Goal: Task Accomplishment & Management: Manage account settings

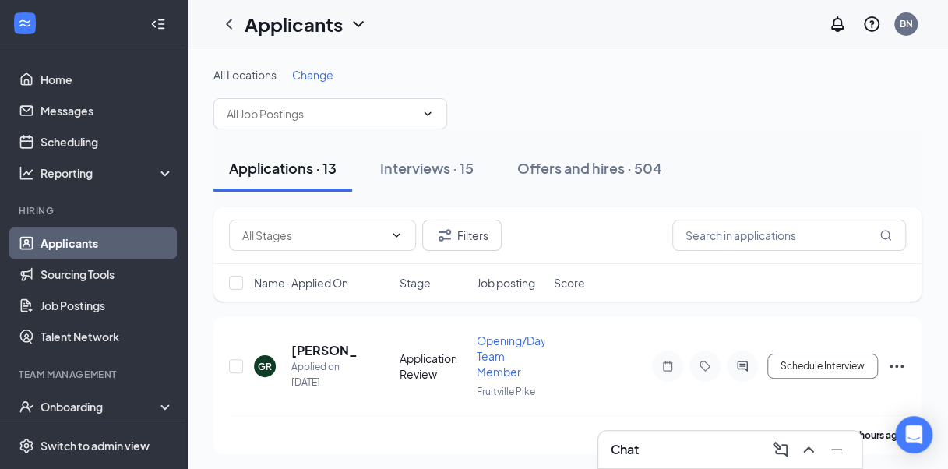
click at [655, 449] on div "Chat" at bounding box center [730, 449] width 238 height 25
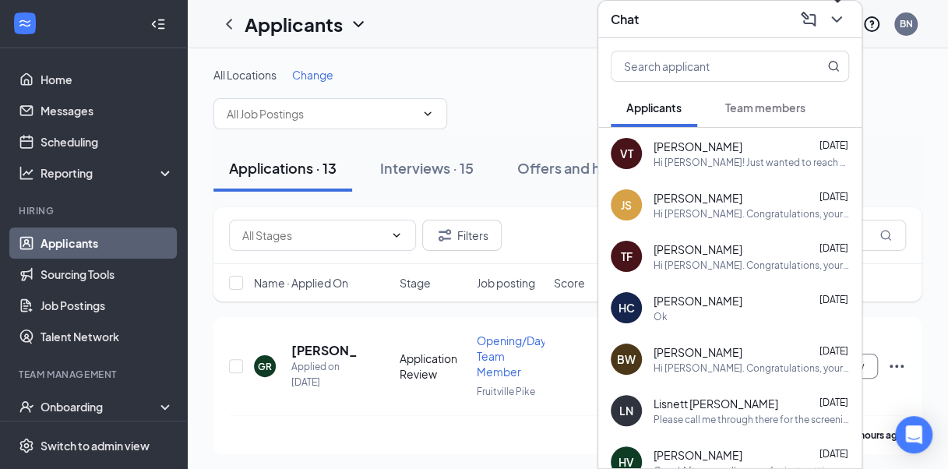
click at [845, 16] on icon "ChevronDown" at bounding box center [837, 19] width 19 height 19
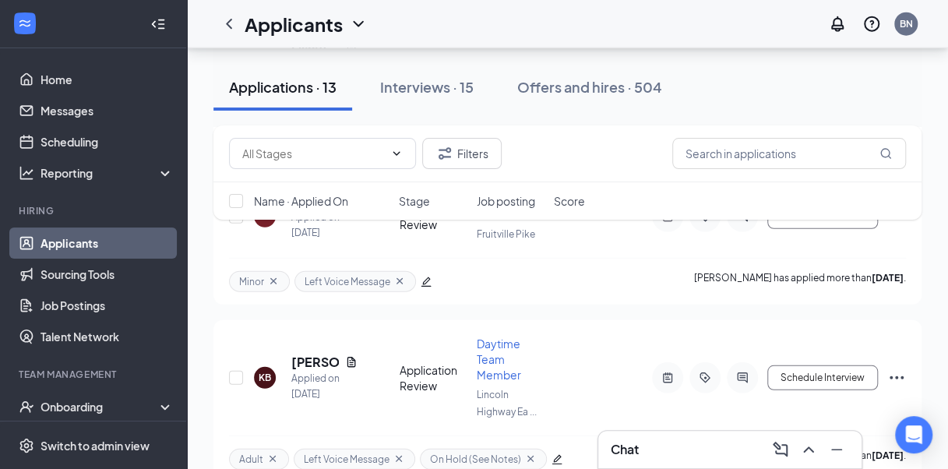
scroll to position [1870, 0]
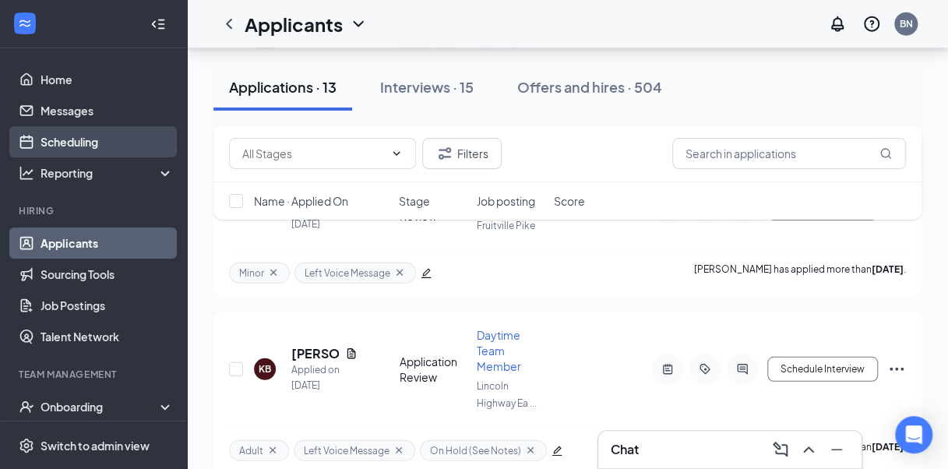
click at [72, 148] on link "Scheduling" at bounding box center [107, 141] width 133 height 31
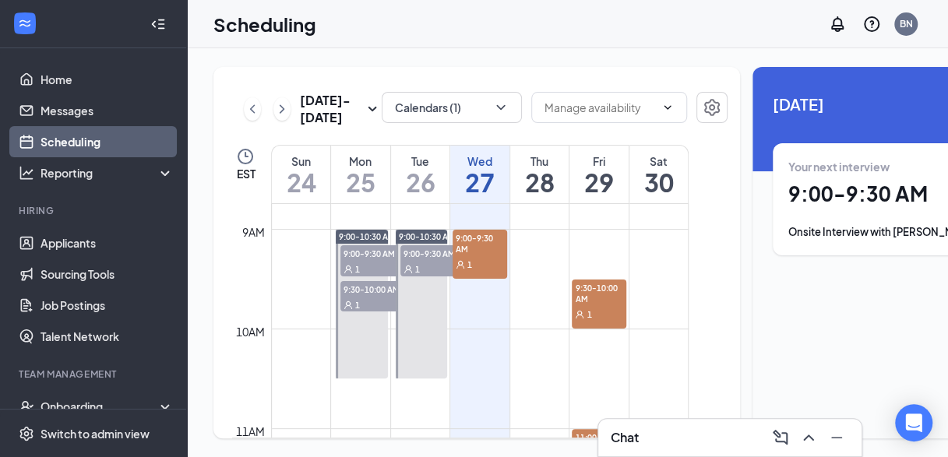
scroll to position [858, 0]
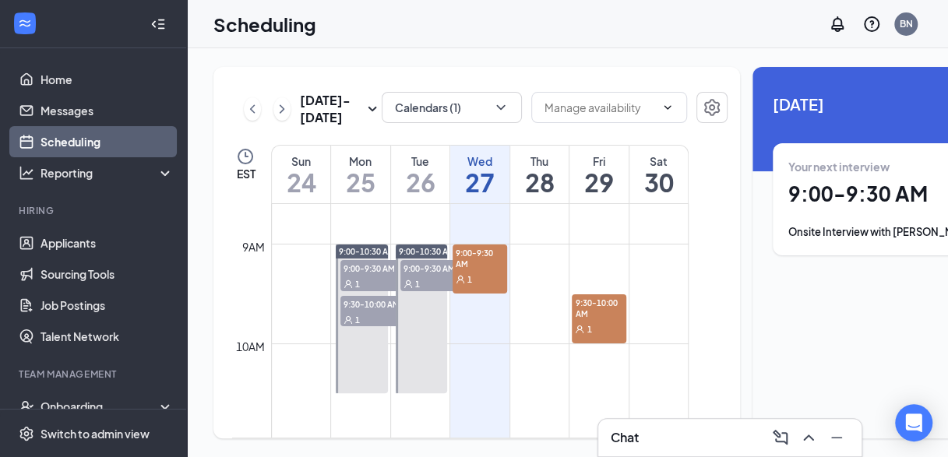
click at [623, 443] on h3 "Chat" at bounding box center [625, 437] width 28 height 17
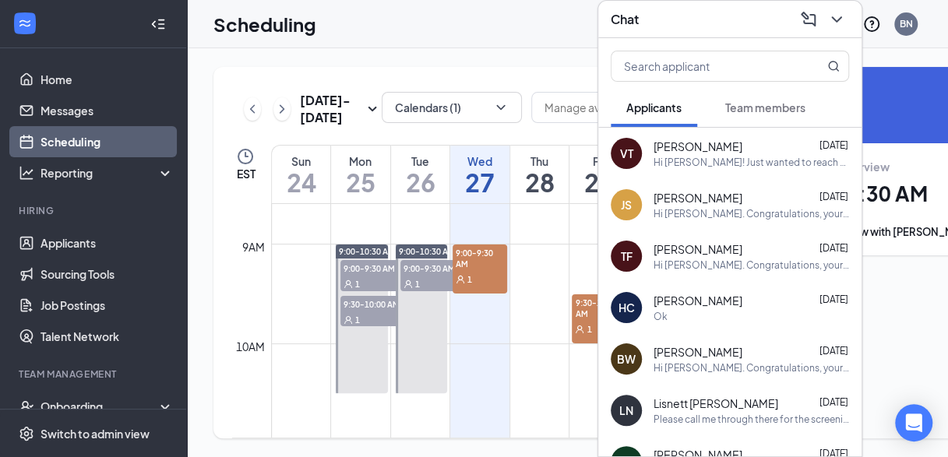
click at [697, 207] on div "Hi [PERSON_NAME]. Congratulations, your meeting with [DEMOGRAPHIC_DATA]-fil-A f…" at bounding box center [752, 213] width 196 height 13
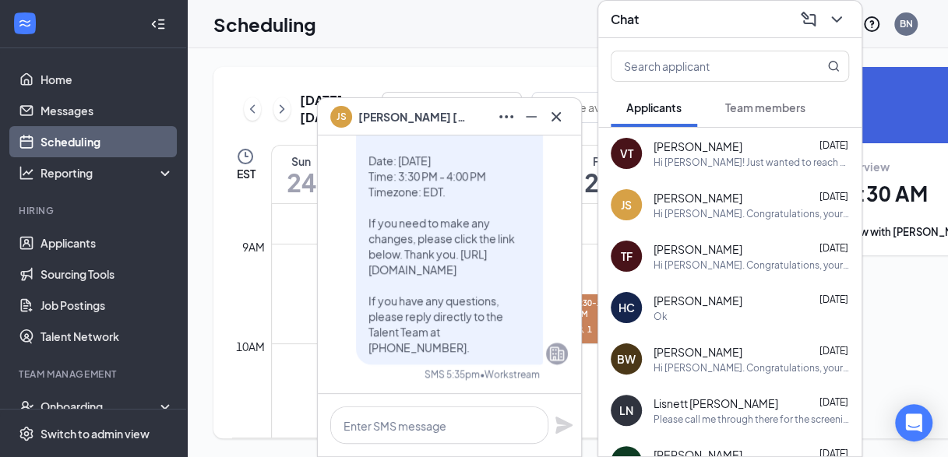
click at [658, 190] on span "[PERSON_NAME]" at bounding box center [698, 198] width 89 height 16
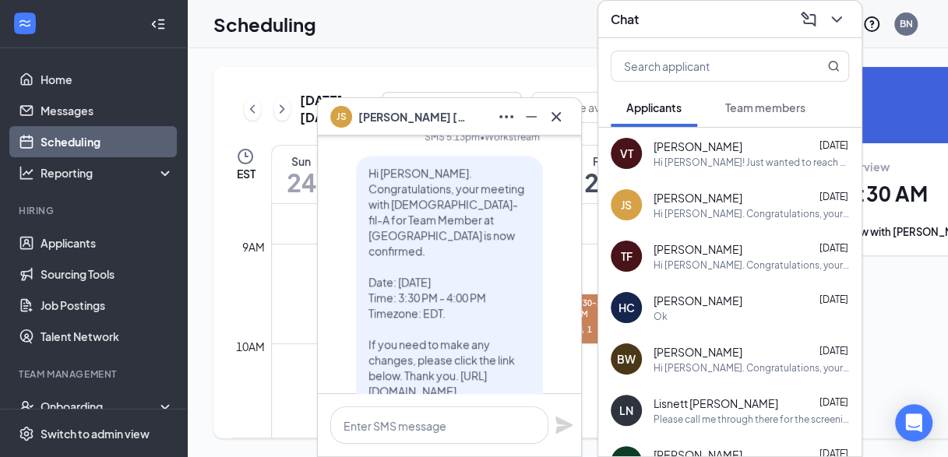
scroll to position [-96, 0]
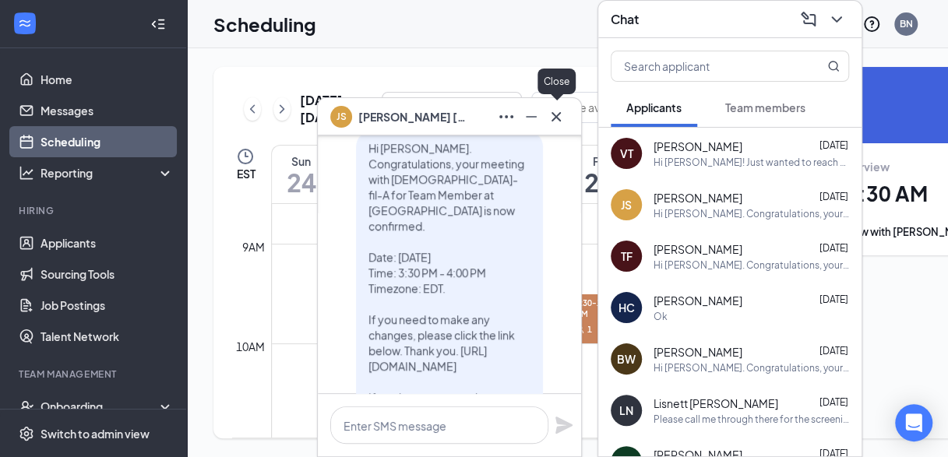
click at [556, 121] on icon "Cross" at bounding box center [556, 117] width 19 height 19
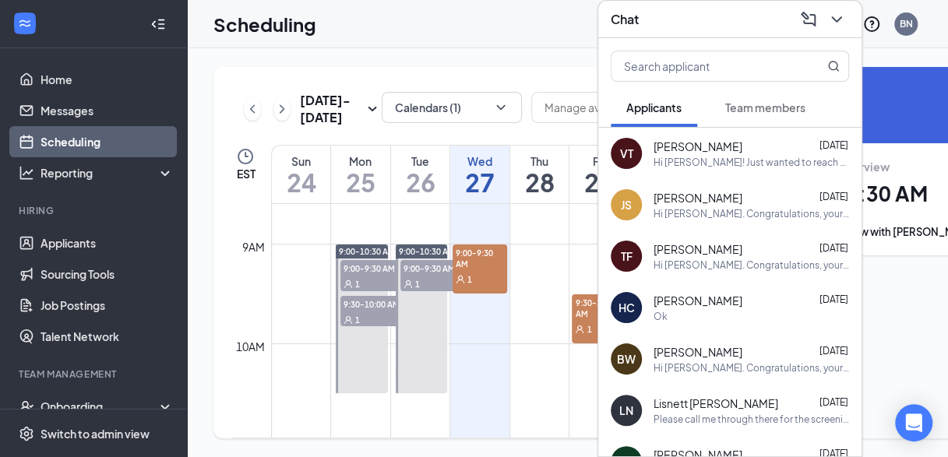
click at [688, 231] on div "[PERSON_NAME] Fountain [DATE] Hi Taylor Fountain. Congratulations, your meeting…" at bounding box center [730, 256] width 263 height 51
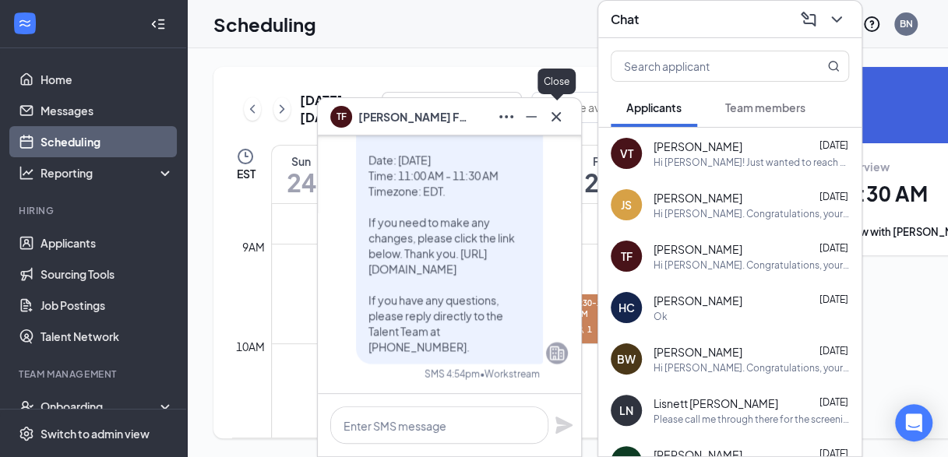
click at [563, 122] on icon "Cross" at bounding box center [556, 117] width 19 height 19
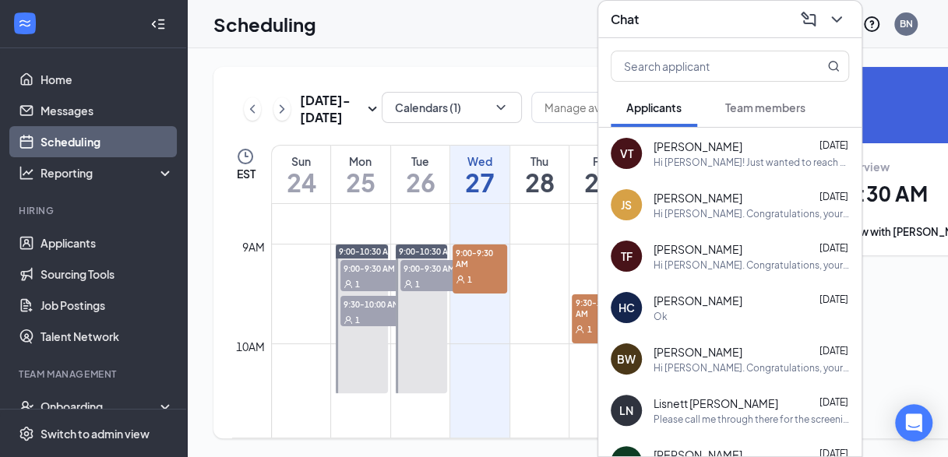
click at [839, 12] on icon "ChevronDown" at bounding box center [837, 19] width 19 height 19
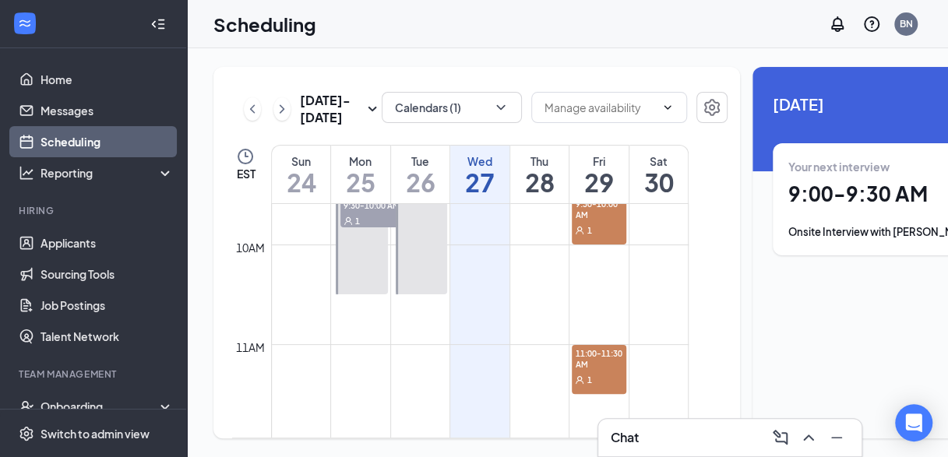
scroll to position [979, 0]
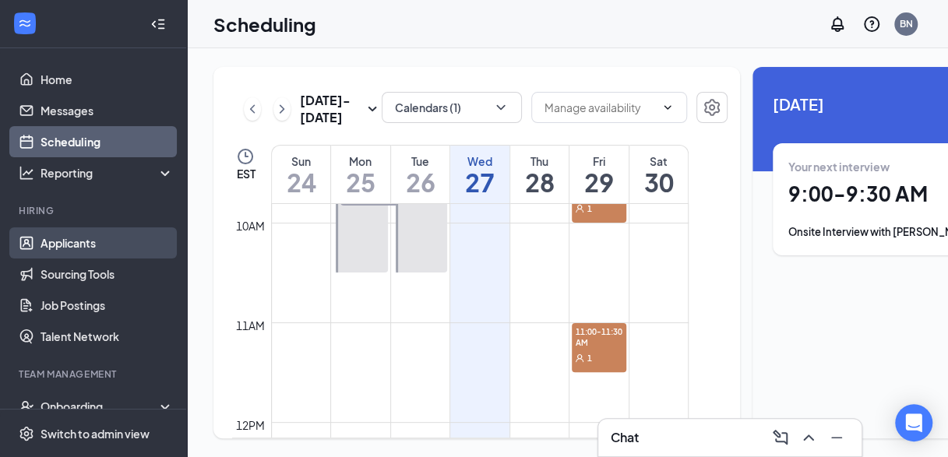
click at [65, 249] on link "Applicants" at bounding box center [107, 243] width 133 height 31
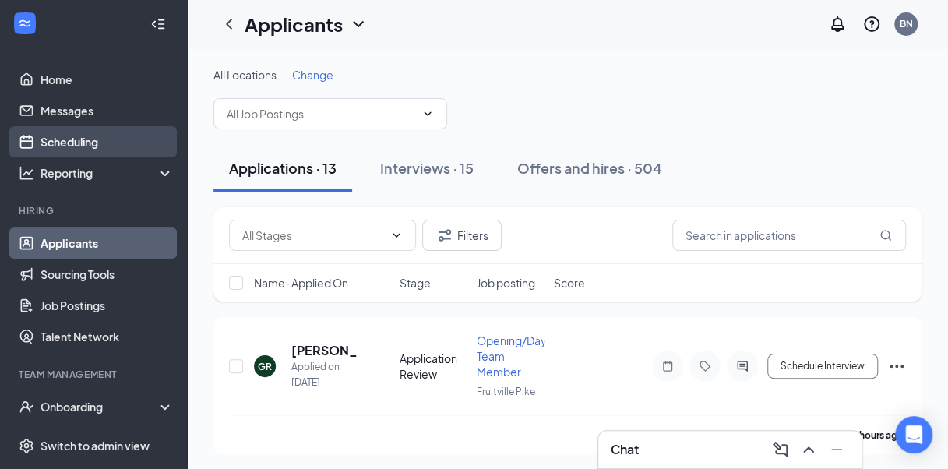
click at [114, 139] on link "Scheduling" at bounding box center [107, 141] width 133 height 31
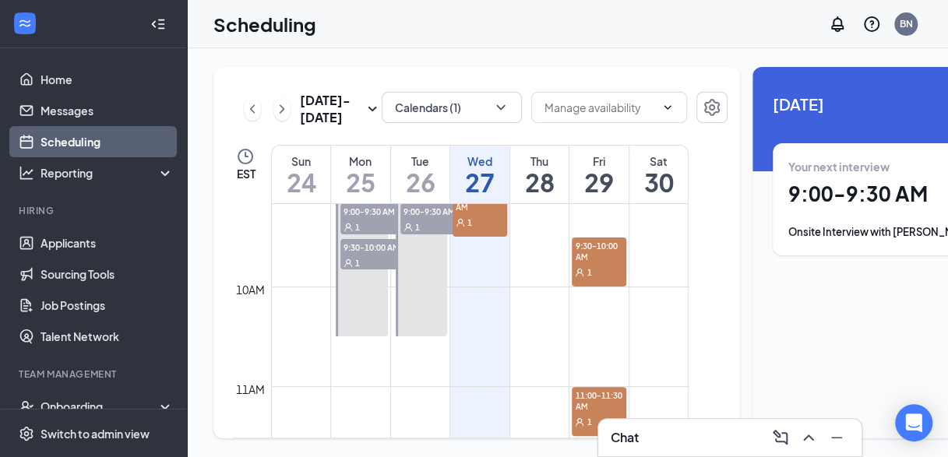
scroll to position [901, 0]
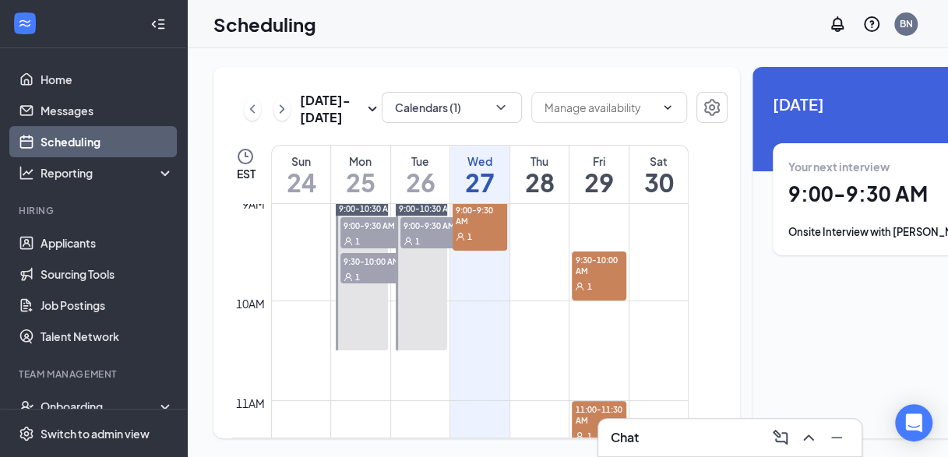
click at [638, 441] on h3 "Chat" at bounding box center [625, 437] width 28 height 17
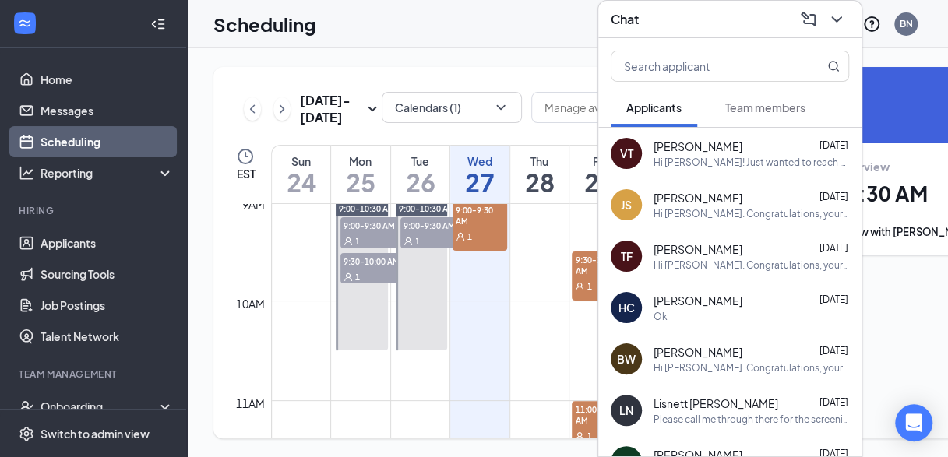
click at [834, 14] on icon "ChevronDown" at bounding box center [837, 19] width 19 height 19
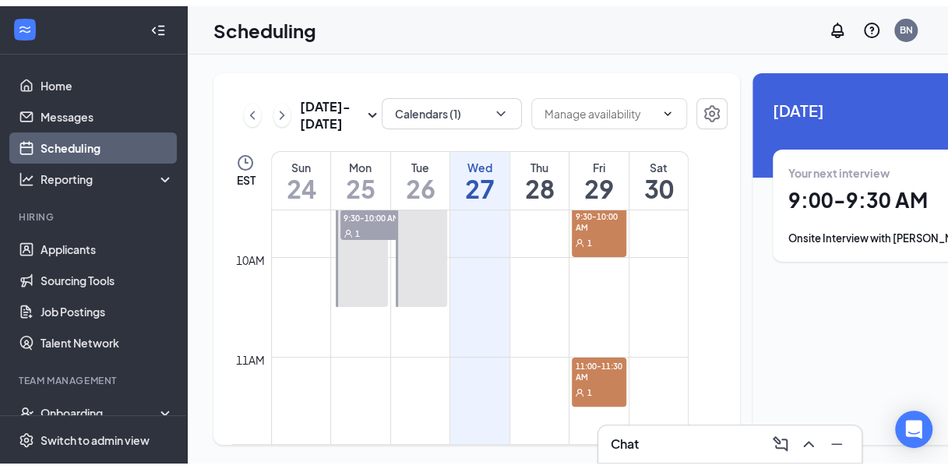
scroll to position [908, 0]
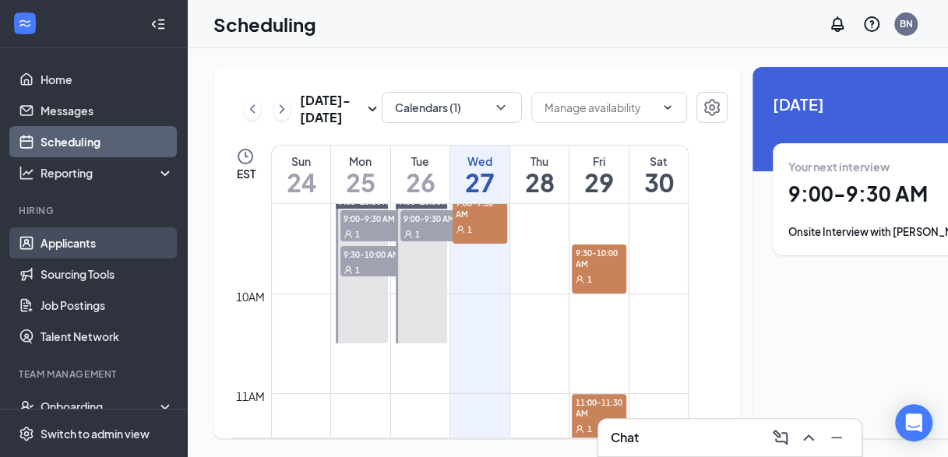
click at [72, 245] on link "Applicants" at bounding box center [107, 243] width 133 height 31
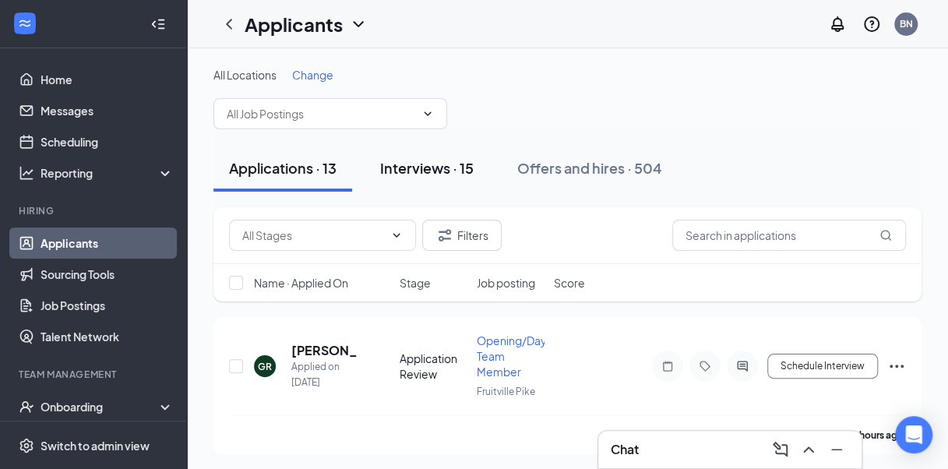
click at [415, 164] on div "Interviews · 15" at bounding box center [427, 167] width 94 height 19
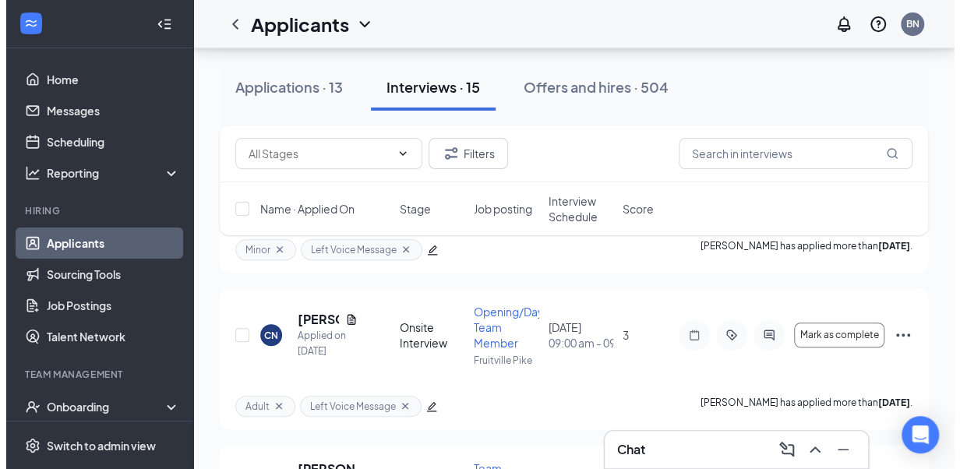
scroll to position [330, 0]
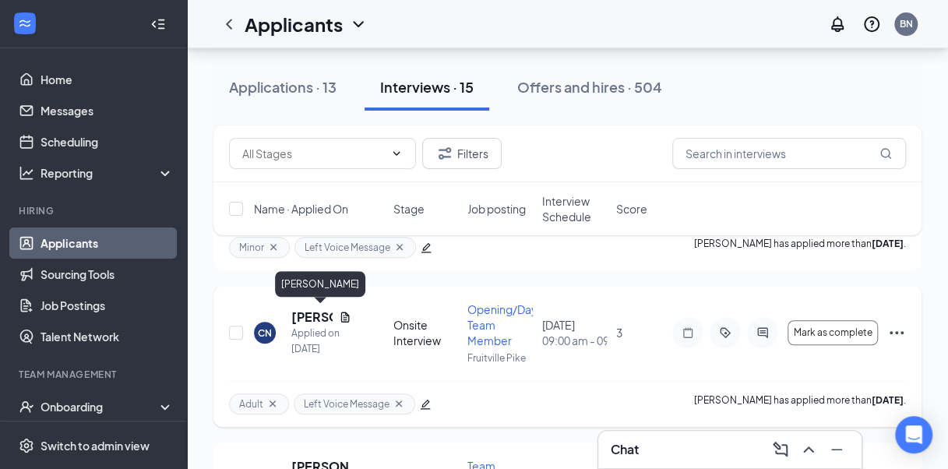
click at [300, 310] on h5 "[PERSON_NAME]" at bounding box center [311, 317] width 41 height 17
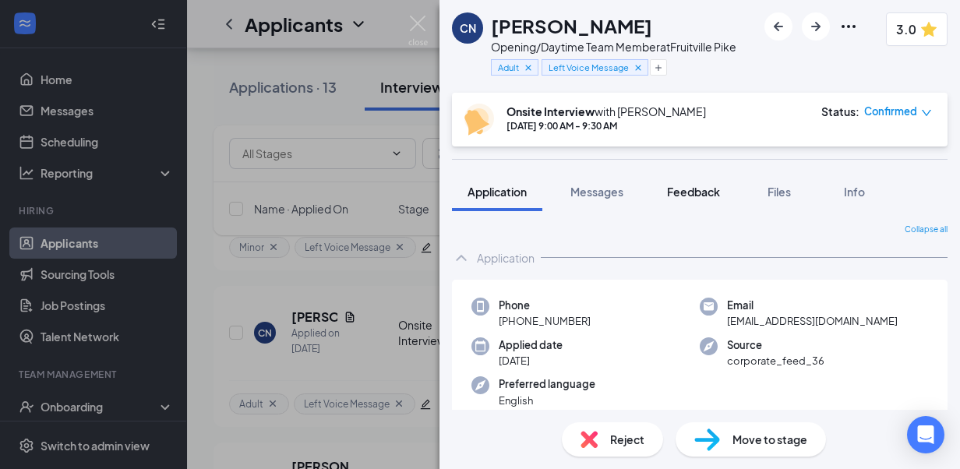
click at [676, 187] on span "Feedback" at bounding box center [693, 192] width 53 height 14
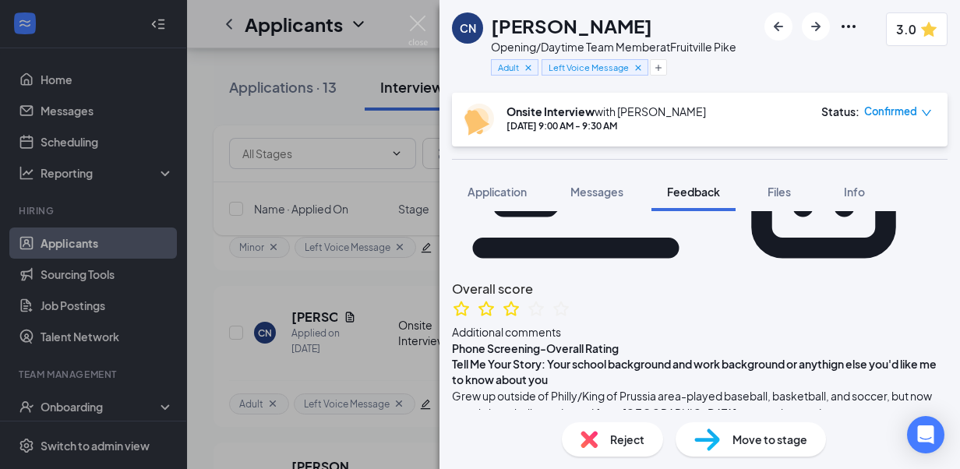
scroll to position [228, 0]
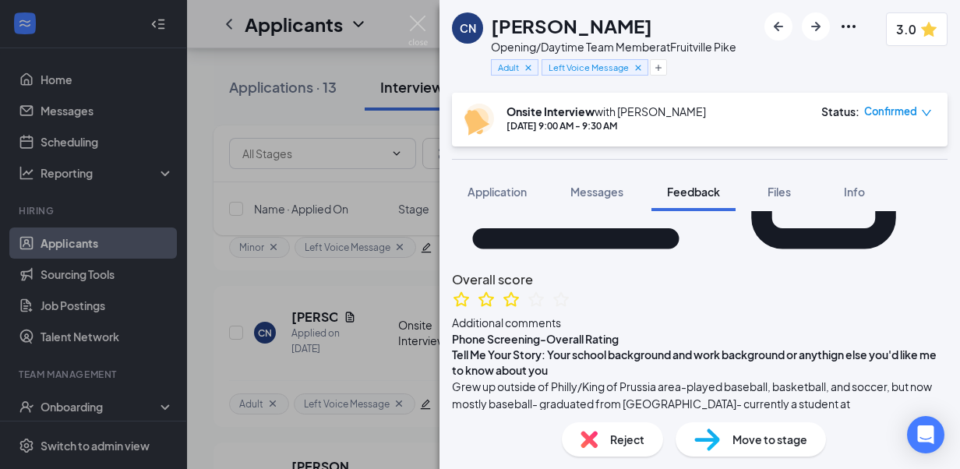
click at [766, 380] on span "Grew up outside of Philly/King of Prussia area-played baseball, basketball, and…" at bounding box center [698, 438] width 492 height 117
drag, startPoint x: 602, startPoint y: 269, endPoint x: 778, endPoint y: 356, distance: 195.9
click at [778, 378] on div "Grew up outside of Philly/King of Prussia area-played baseball, basketball, and…" at bounding box center [700, 438] width 496 height 120
copy span "graduated from [GEOGRAPHIC_DATA]- currently a student at [GEOGRAPHIC_DATA]- due…"
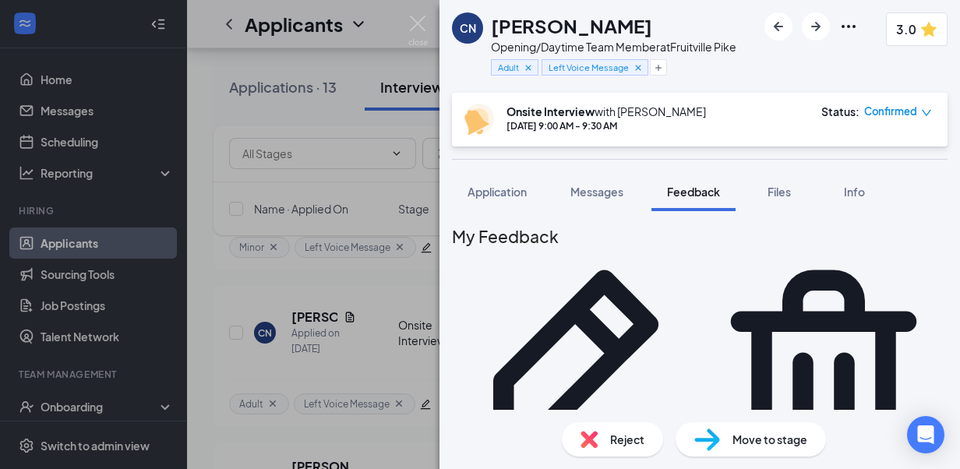
click at [680, 270] on icon "Pencil" at bounding box center [576, 373] width 207 height 207
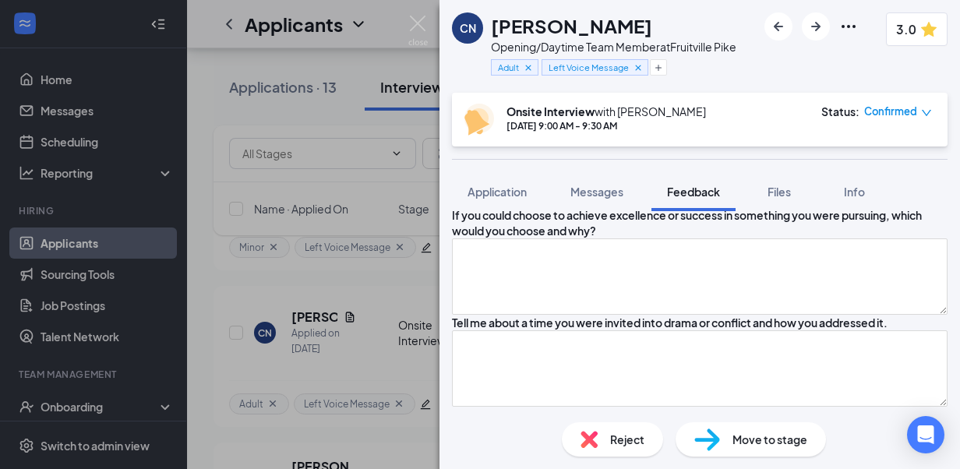
scroll to position [1607, 0]
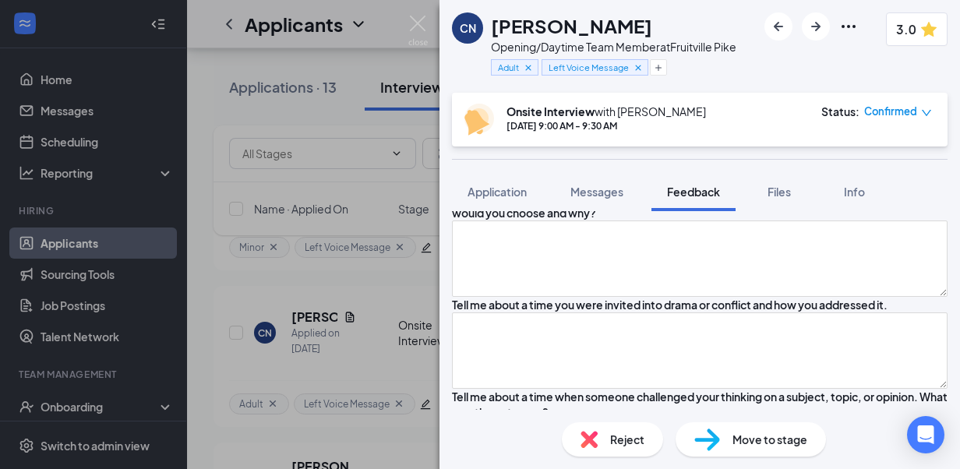
paste textarea "graduated from [GEOGRAPHIC_DATA]- currently a student at [GEOGRAPHIC_DATA]- due…"
type textarea "graduated from [GEOGRAPHIC_DATA]- currently a student at [GEOGRAPHIC_DATA]- due…"
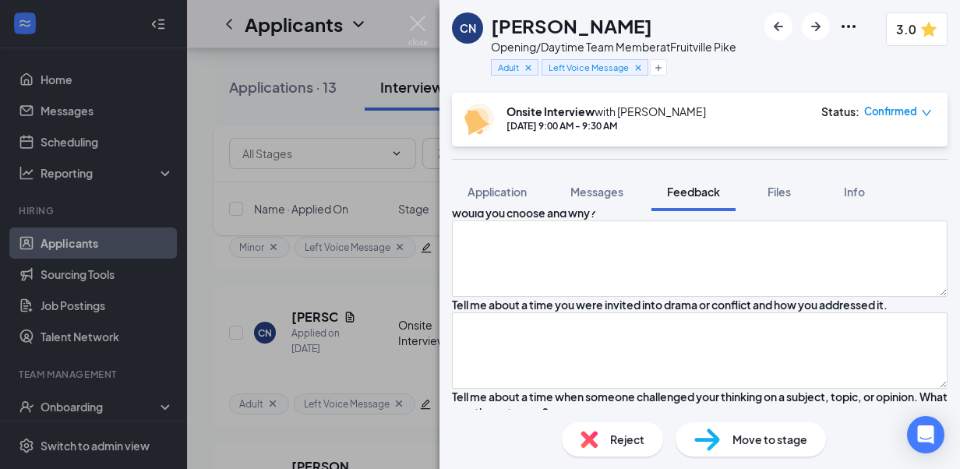
scroll to position [5, 0]
type textarea "Grew up outside of Philly/King of Prussia area-played baseball, basketball, and…"
type textarea "graduated from [GEOGRAPHIC_DATA]- currently a student at [GEOGRAPHIC_DATA]- due…"
type textarea "Grew up outside of Philly/King of Prussia area-played baseball, basketball, and…"
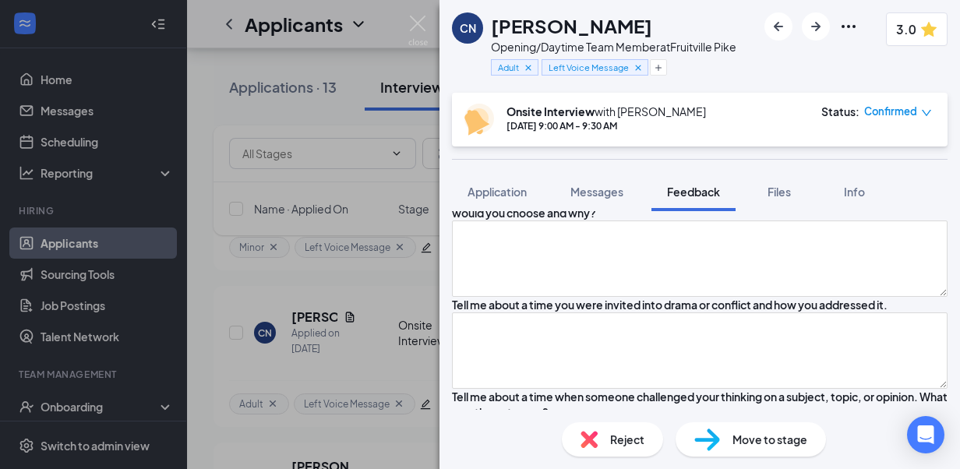
drag, startPoint x: 625, startPoint y: 353, endPoint x: 779, endPoint y: 347, distance: 154.4
drag, startPoint x: 779, startPoint y: 347, endPoint x: 553, endPoint y: 344, distance: 226.0
type textarea "graduated from [GEOGRAPHIC_DATA]- currently a student at [GEOGRAPHIC_DATA]- due…"
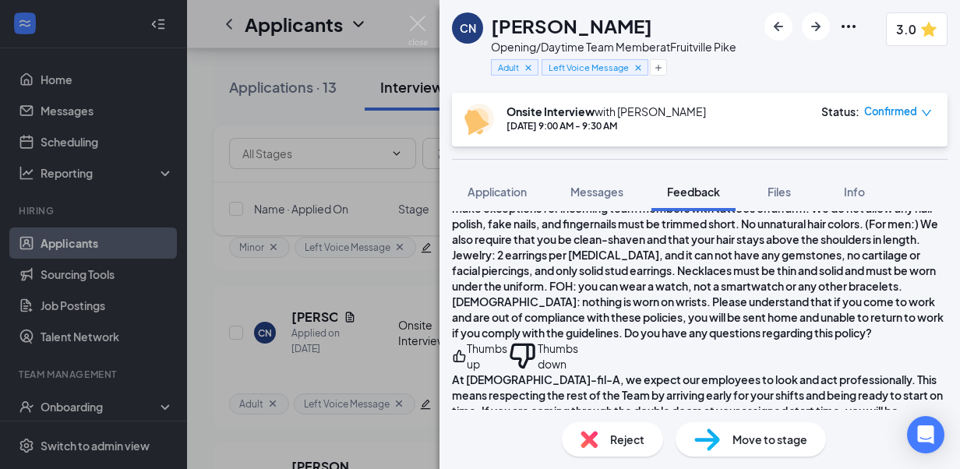
scroll to position [3288, 0]
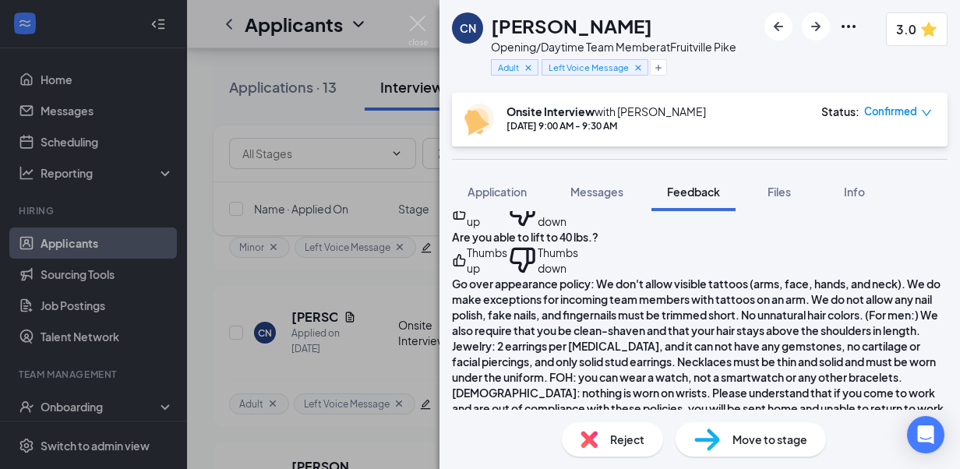
type textarea "Grew up outside of Philly/King of Prussia area-played baseball, basketball, and…"
type textarea "PT"
type textarea "Grew up outside of Philly/King of Prussia area-played baseball, basketball, and…"
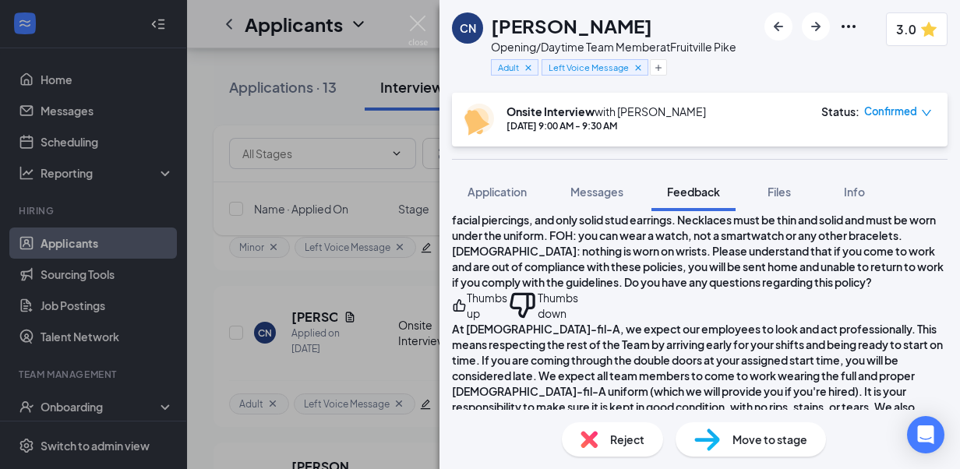
scroll to position [3444, 0]
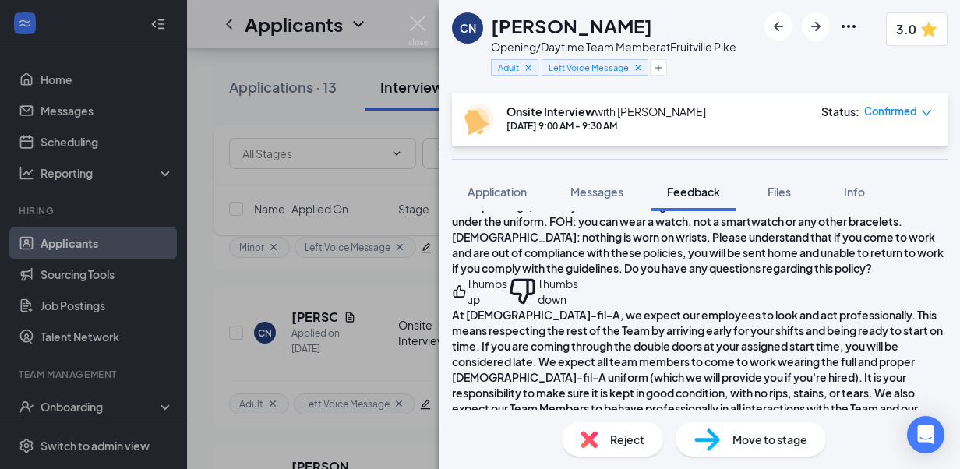
drag, startPoint x: 956, startPoint y: 401, endPoint x: 606, endPoint y: 265, distance: 376.0
type textarea "PT"
type textarea "Grew up outside of Philly/King of Prussia area-played baseball, basketball, and…"
type textarea "PT o"
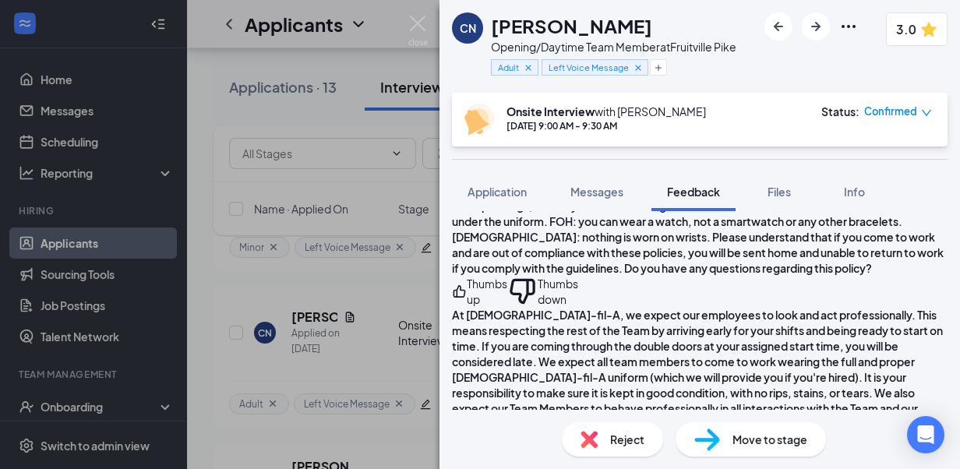
type textarea "Grew up outside of Philly/King of Prussia area-played baseball, basketball, and…"
type textarea "PT onl"
type textarea "Grew up outside of Philly/King of Prussia area-played baseball, basketball, and…"
type textarea "PT only"
type textarea "Grew up outside of Philly/King of Prussia area-played baseball, basketball, and…"
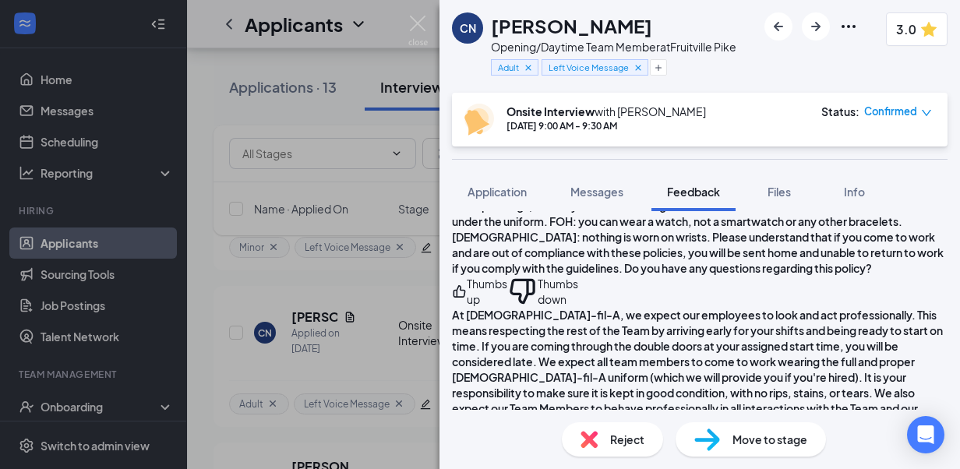
type textarea "PT only fo"
type textarea "Grew up outside of Philly/King of Prussia area-played baseball, basketball, and…"
type textarea "PT only for th"
type textarea "Grew up outside of Philly/King of Prussia area-played baseball, basketball, and…"
type textarea "PT only for this"
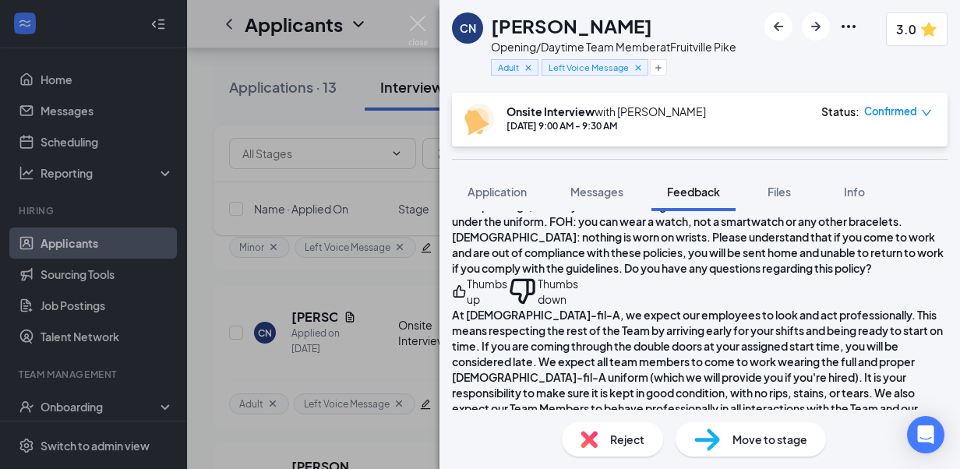
type textarea "Grew up outside of Philly/King of Prussia area-played baseball, basketball, and…"
type textarea "PT only for this eya"
type textarea "Grew up outside of Philly/King of Prussia area-played baseball, basketball, and…"
type textarea "PT only for this eya"
type textarea "Grew up outside of Philly/King of Prussia area-played baseball, basketball, and…"
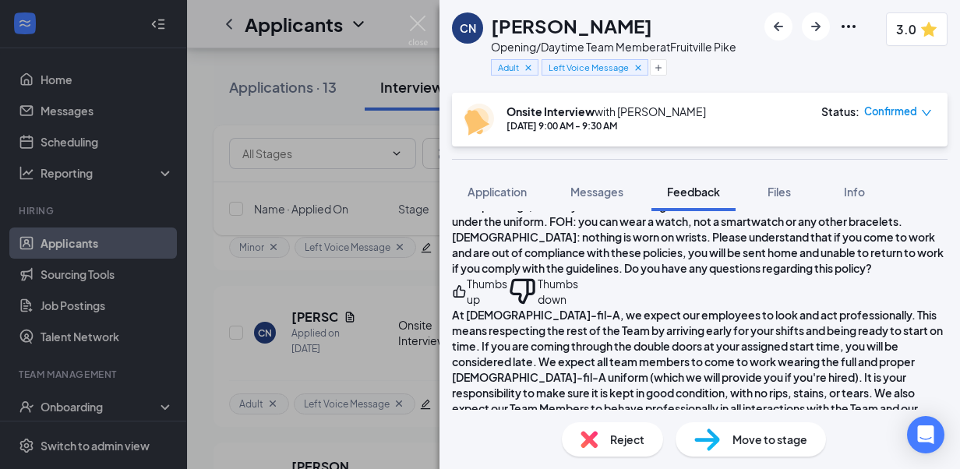
type textarea "PT only for this ey"
type textarea "Grew up outside of Philly/King of Prussia area-played baseball, basketball, and…"
type textarea "PT only for this e"
type textarea "Grew up outside of Philly/King of Prussia area-played baseball, basketball, and…"
type textarea "PT only for this"
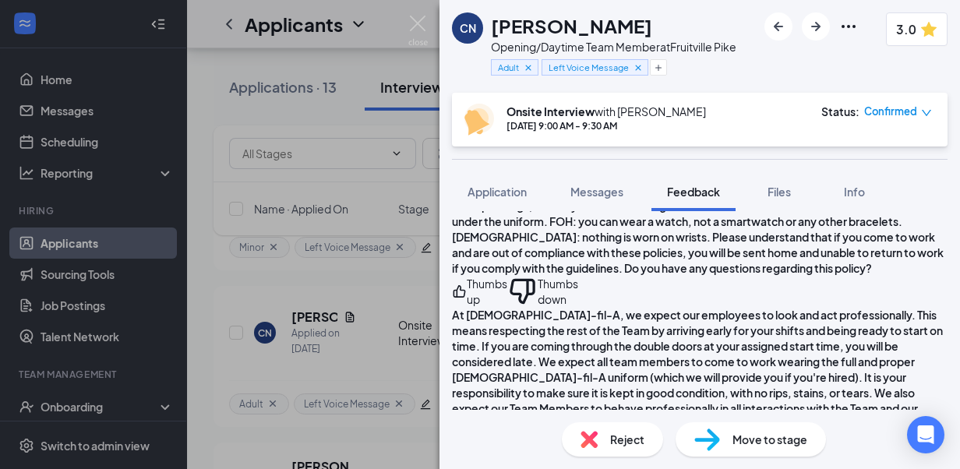
type textarea "Grew up outside of Philly/King of Prussia area-played baseball, basketball, and…"
type textarea "PT only for this yea"
type textarea "Grew up outside of Philly/King of Prussia area-played baseball, basketball, and…"
type textarea "PT only for this year"
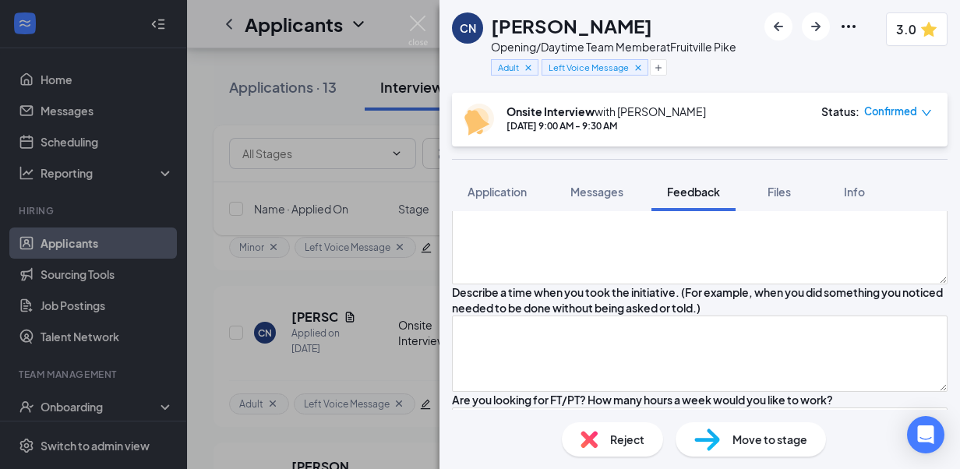
scroll to position [2602, 0]
paste textarea "In the Net (field Maintenace/guest complaints), Assistant at Millersville baseb…"
type textarea "Grew up outside of Philly/King of Prussia area-played baseball, basketball, and…"
type textarea "In the Net (field Maintenace/guest complaints), Assistant at Millersville baseb…"
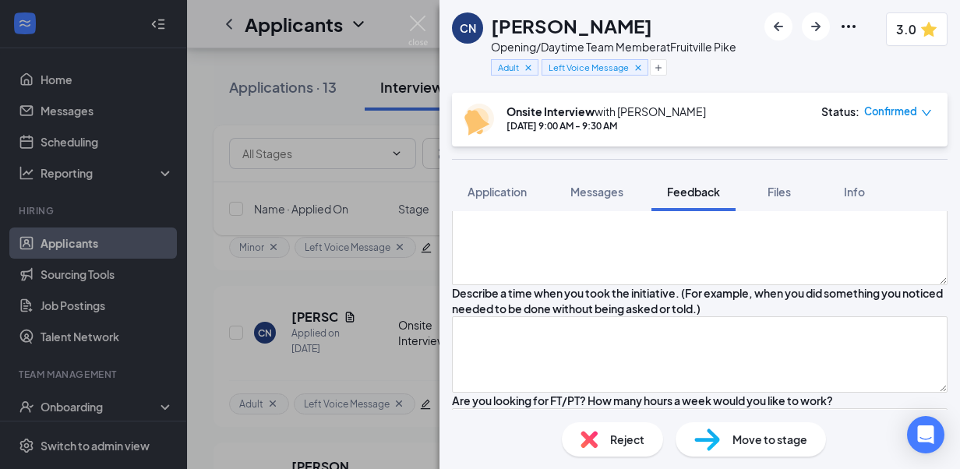
type textarea "Grew up outside of Philly/King of Prussia area-played baseball, basketball, and…"
type textarea "In the Net (field Maintenace/guest complaints),Assistant at Millersville baseba…"
type textarea "Grew up outside of Philly/King of Prussia area-played baseball, basketball, and…"
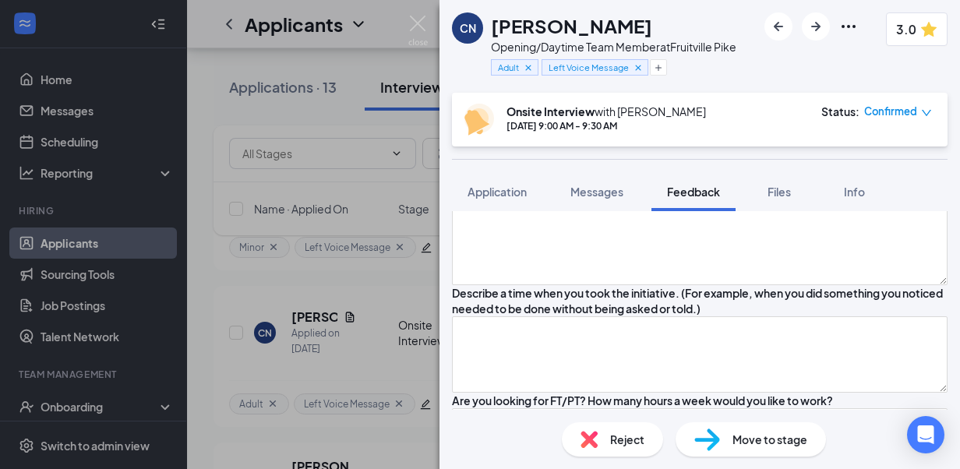
type textarea "In the Net (field Maintenace/guest complaints) Assistant at [GEOGRAPHIC_DATA] b…"
type textarea "Grew up outside of Philly/King of Prussia area-played baseball, basketball, and…"
type textarea "In the Net (field Maintenace/guest complaints) Assistant at [GEOGRAPHIC_DATA] b…"
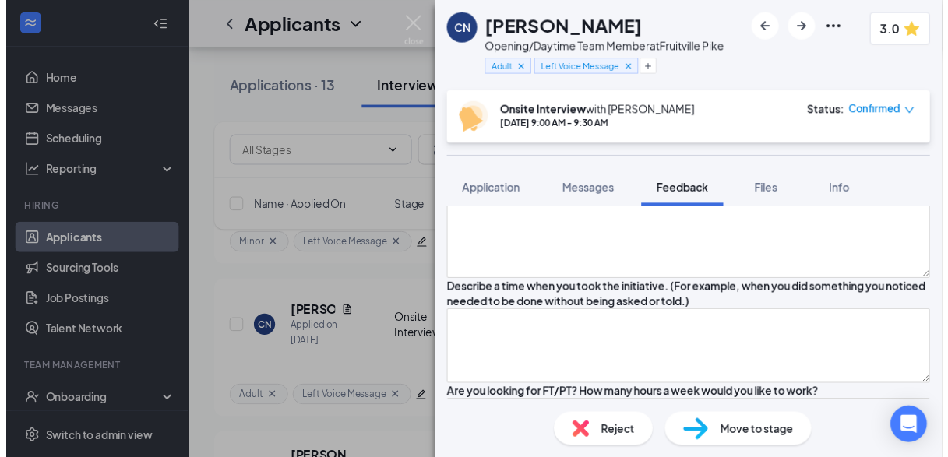
scroll to position [0, 0]
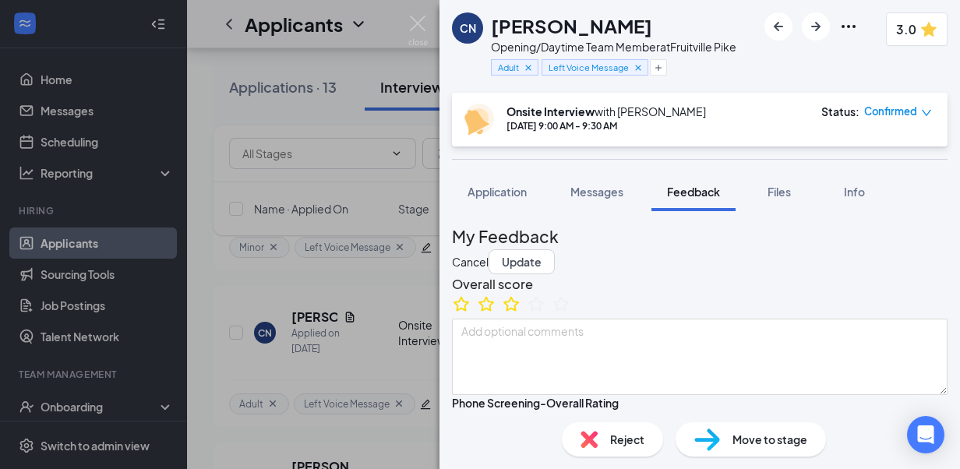
click at [905, 264] on div "My Feedback Cancel Update" at bounding box center [700, 249] width 496 height 51
click at [555, 249] on button "Update" at bounding box center [522, 261] width 66 height 25
type textarea "Grew up outside of Philly/King of Prussia area-played baseball, basketball, and…"
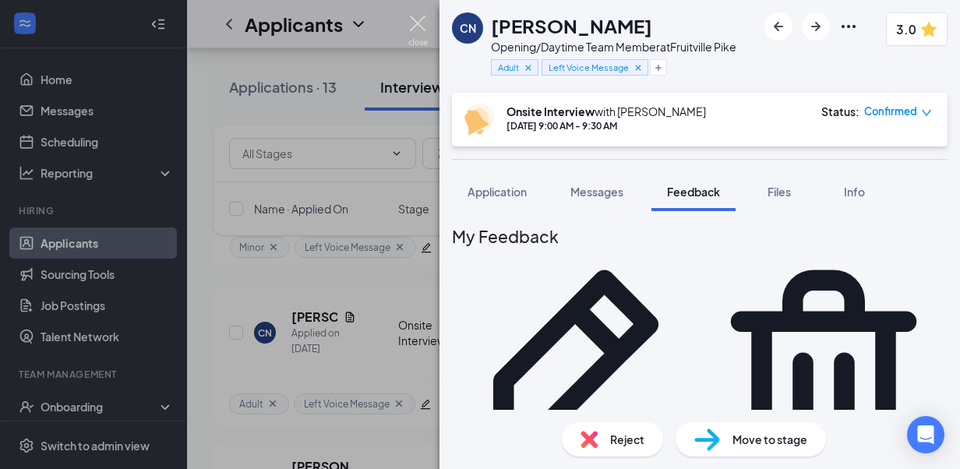
click at [411, 30] on img at bounding box center [417, 31] width 19 height 30
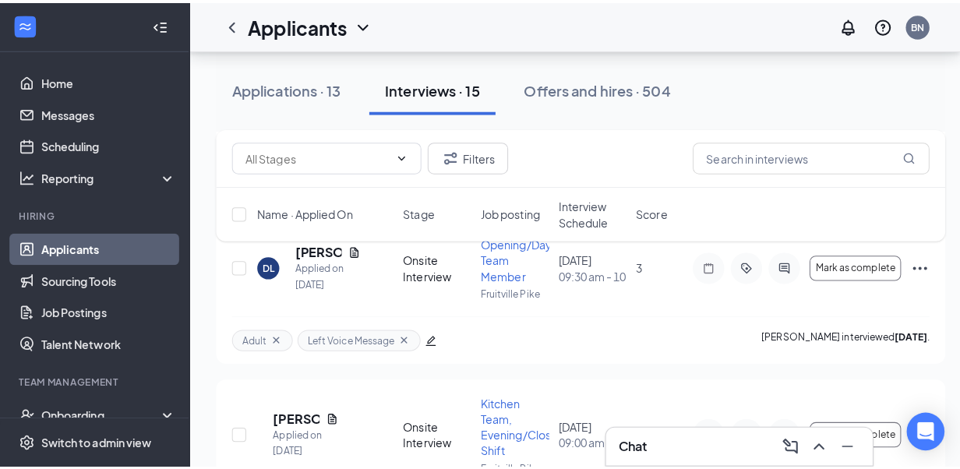
scroll to position [1465, 0]
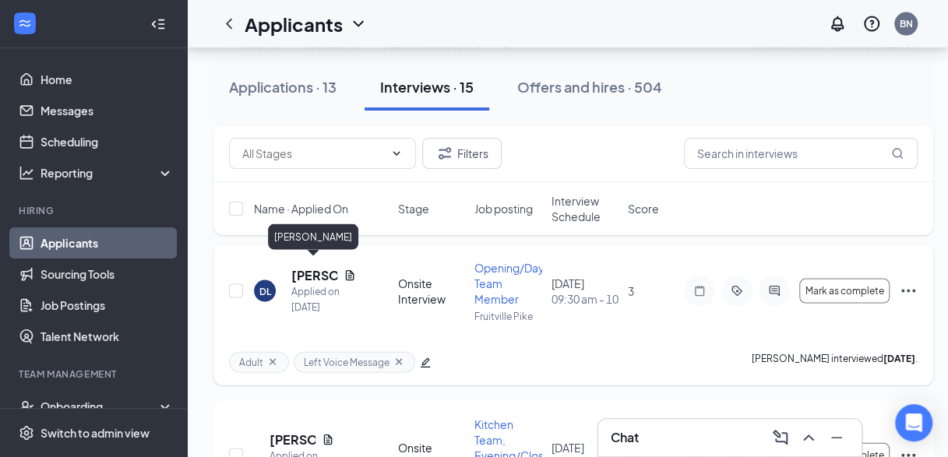
click at [312, 273] on h5 "[PERSON_NAME]" at bounding box center [314, 275] width 46 height 17
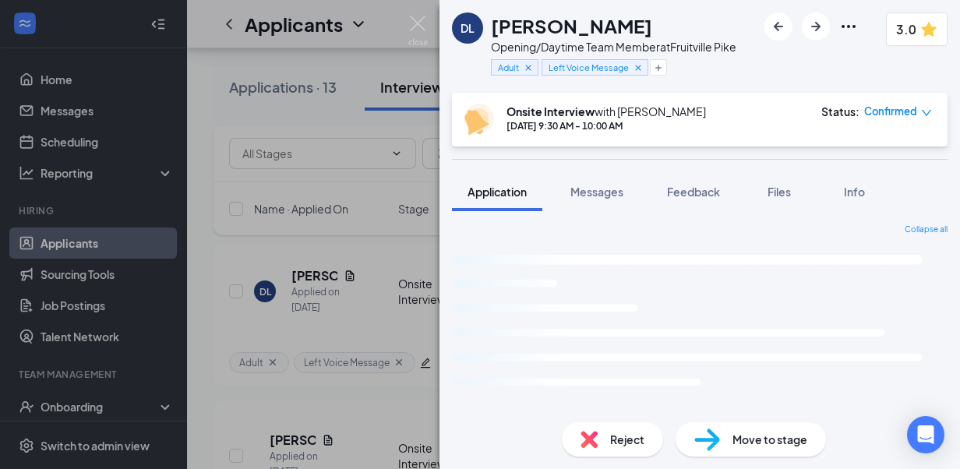
click at [619, 443] on span "Reject" at bounding box center [627, 439] width 34 height 17
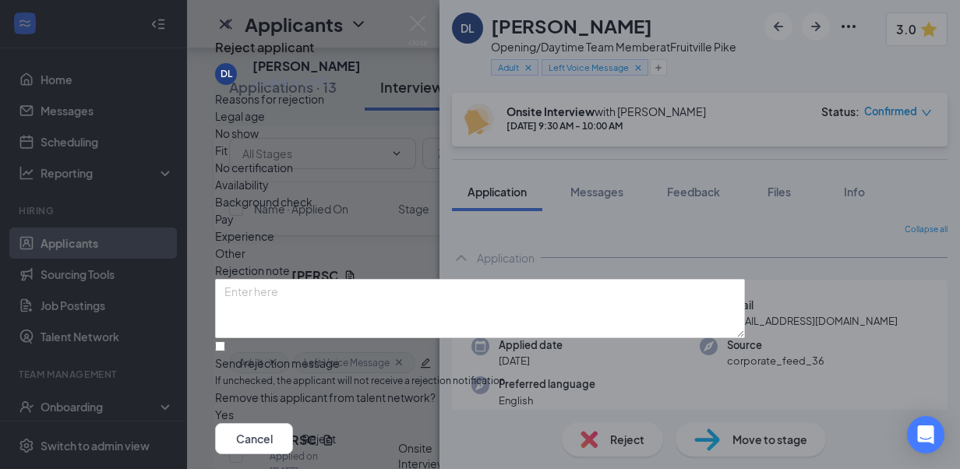
click at [246, 245] on span "Other" at bounding box center [230, 253] width 30 height 17
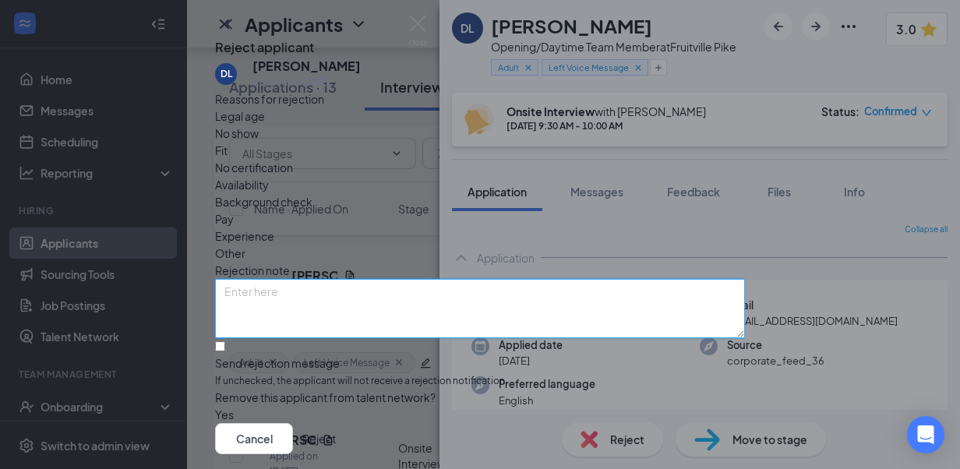
click at [350, 293] on textarea at bounding box center [480, 308] width 530 height 59
type textarea "Not overly impressed with interview"
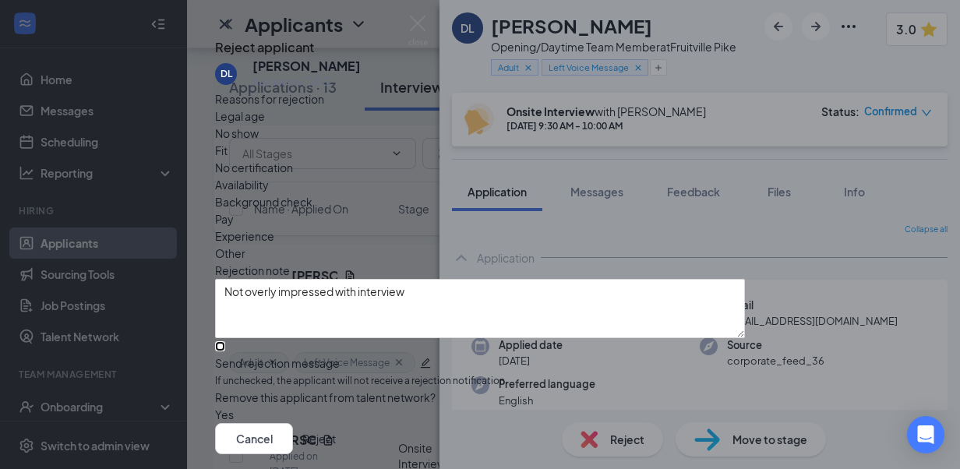
click at [225, 351] on input "Send rejection message If unchecked, the applicant will not receive a rejection…" at bounding box center [220, 346] width 10 height 10
checkbox input "true"
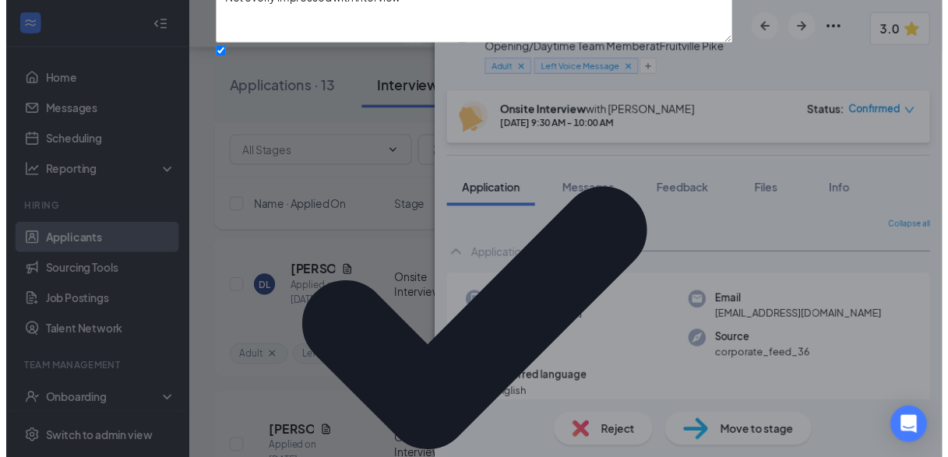
scroll to position [181, 0]
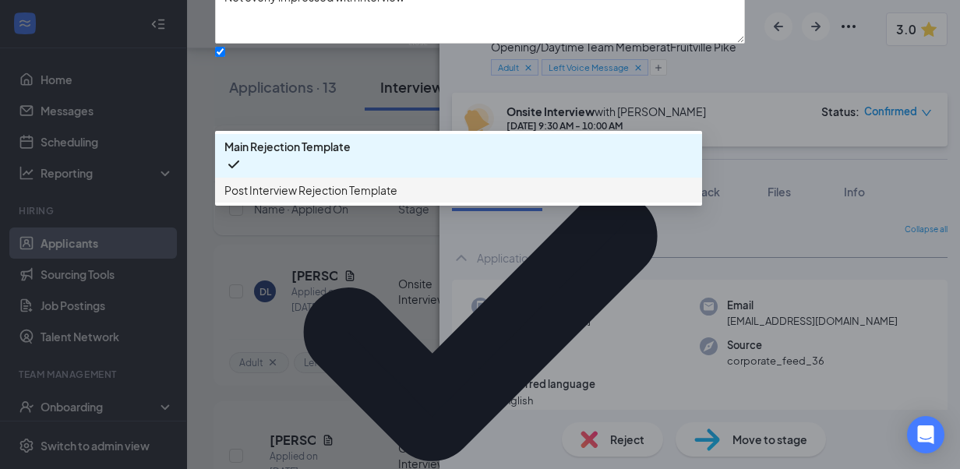
click at [270, 199] on span "Post Interview Rejection Template" at bounding box center [310, 190] width 173 height 17
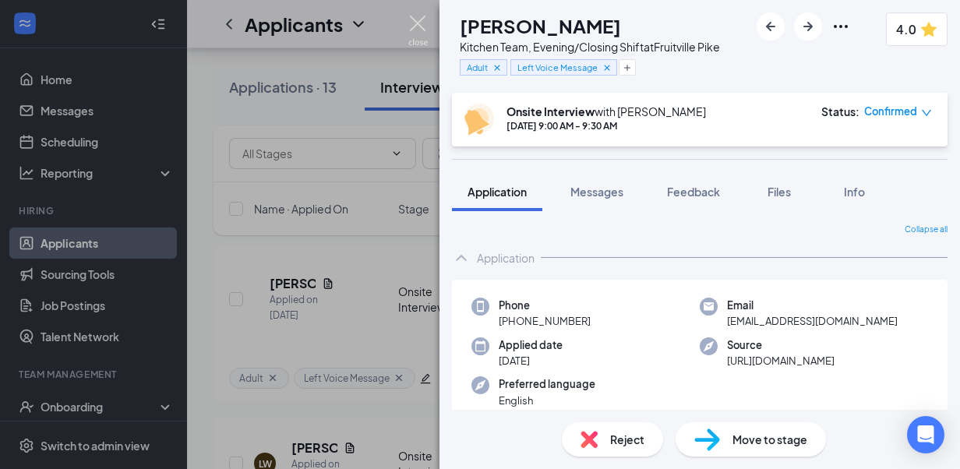
click at [417, 17] on img at bounding box center [417, 31] width 19 height 30
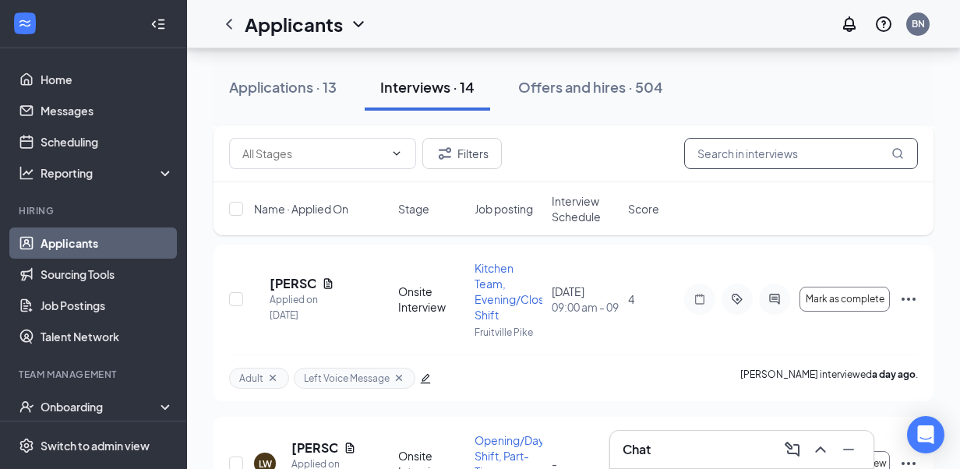
click at [744, 156] on input "text" at bounding box center [801, 153] width 234 height 31
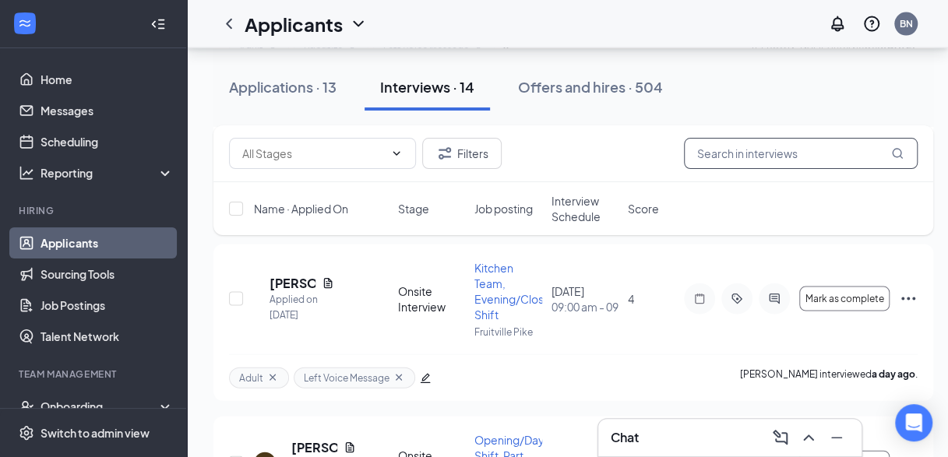
click at [724, 151] on input "text" at bounding box center [801, 153] width 234 height 31
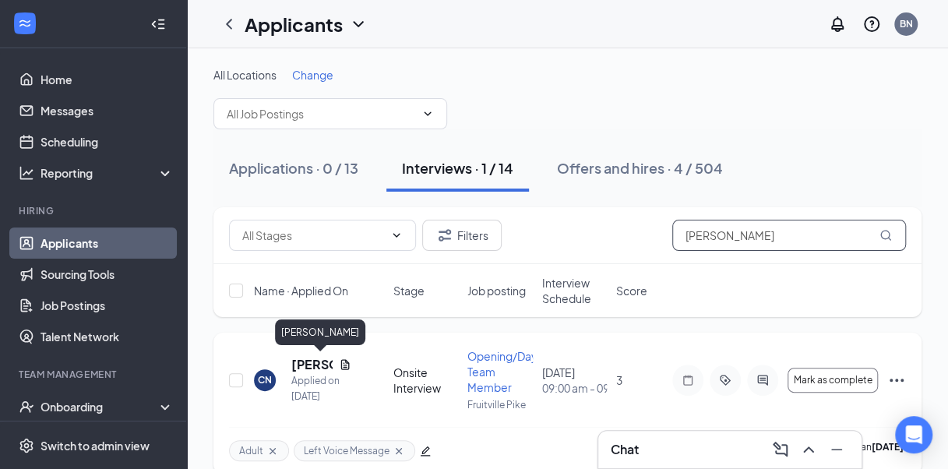
type input "[PERSON_NAME]"
click at [301, 359] on h5 "[PERSON_NAME]" at bounding box center [311, 364] width 41 height 17
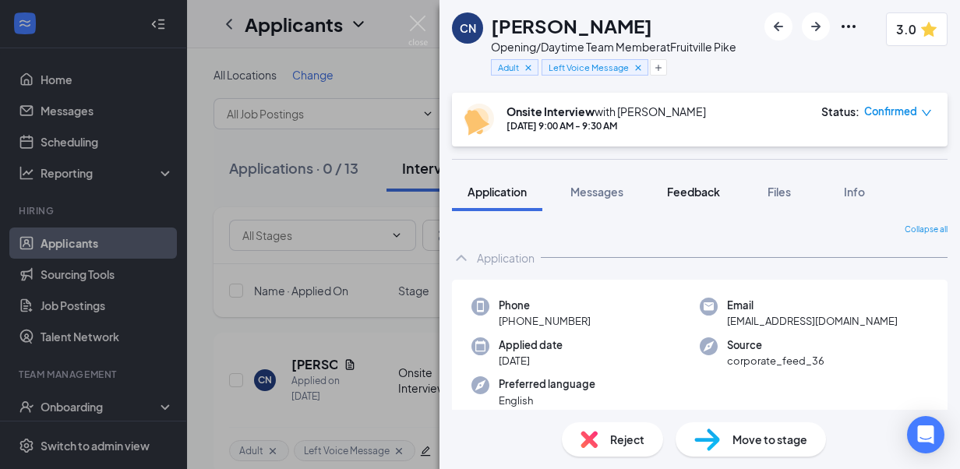
click at [691, 196] on span "Feedback" at bounding box center [693, 192] width 53 height 14
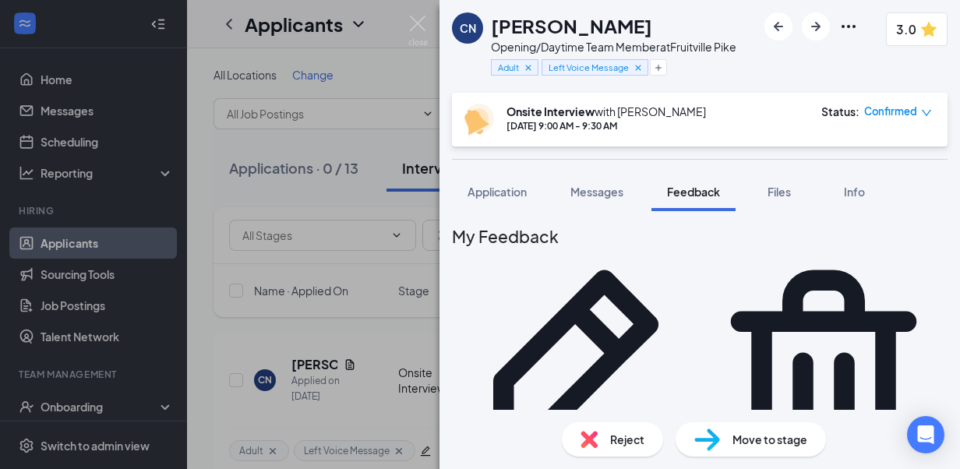
click at [700, 249] on icon "Pencil" at bounding box center [576, 373] width 248 height 248
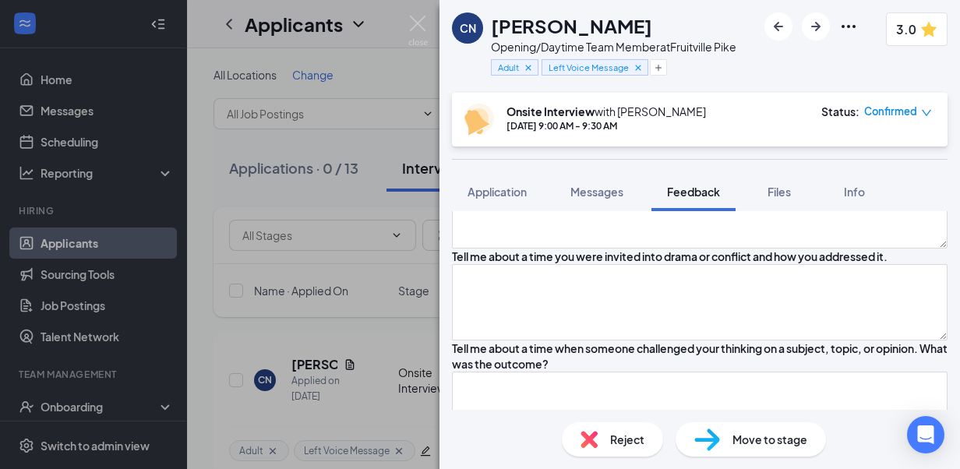
scroll to position [1674, 0]
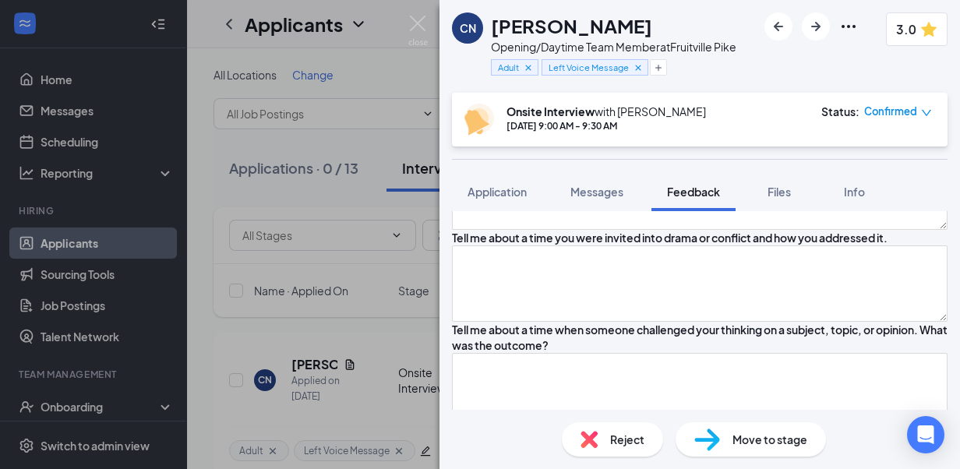
type textarea "graduated from [GEOGRAPHIC_DATA]- currently a student at [GEOGRAPHIC_DATA]- due…"
type textarea "Grew up outside of Philly/King of Prussia area-played baseball, basketball, and…"
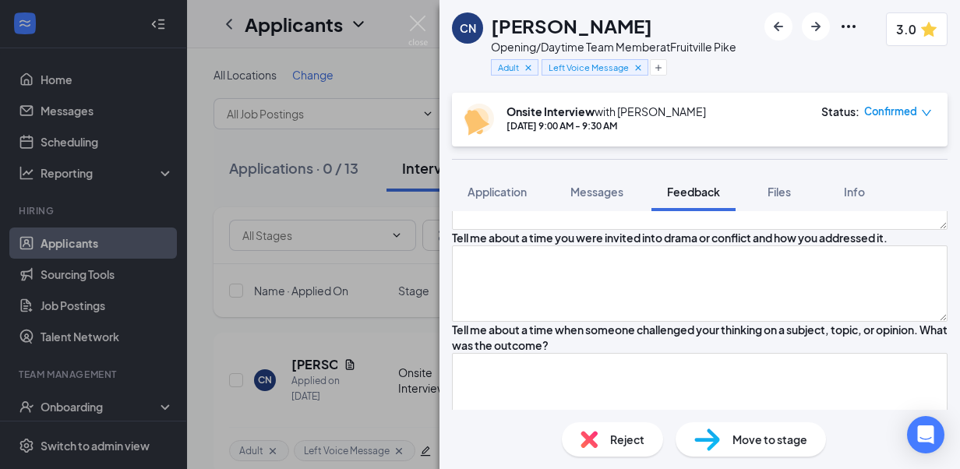
type textarea "graduated from [GEOGRAPHIC_DATA]- currently a student at [GEOGRAPHIC_DATA]- due…"
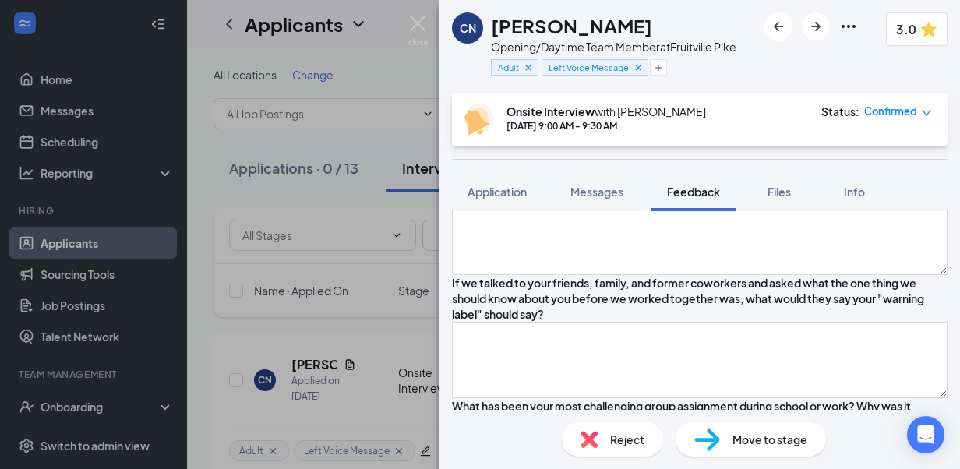
type textarea "C"
type textarea "Grew up outside of Philly/King of Prussia area-played baseball, basketball, and…"
type textarea "Cur"
type textarea "Grew up outside of Philly/King of Prussia area-played baseball, basketball, and…"
type textarea "Curr"
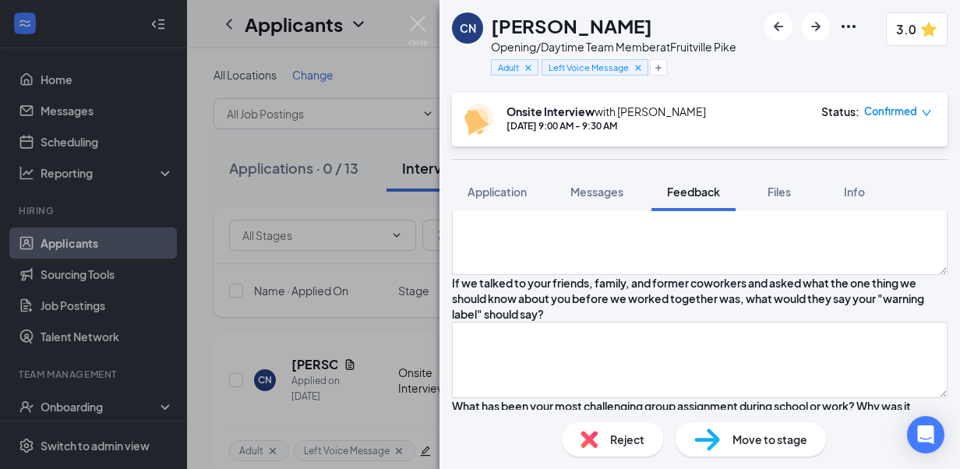
type textarea "Grew up outside of Philly/King of Prussia area-played baseball, basketball, and…"
type textarea "Curre"
type textarea "Grew up outside of Philly/King of Prussia area-played baseball, basketball, and…"
type textarea "Current"
type textarea "Grew up outside of Philly/King of Prussia area-played baseball, basketball, and…"
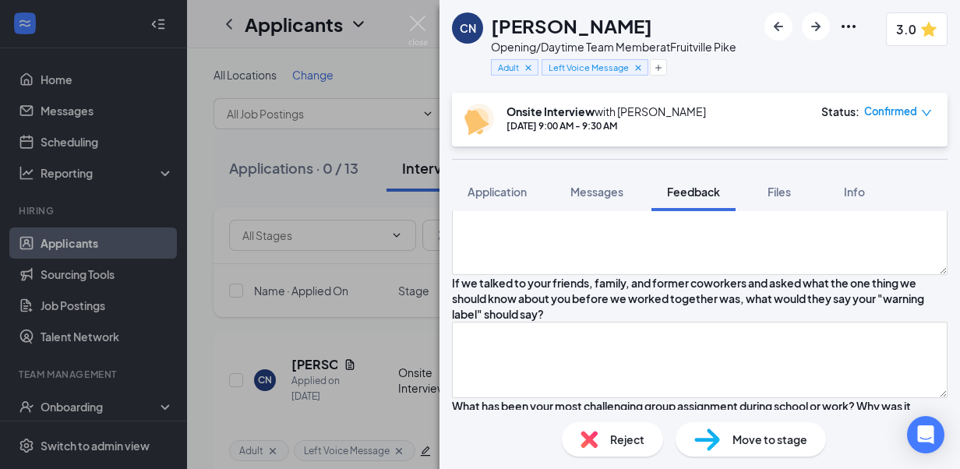
type textarea "Currentl"
type textarea "Grew up outside of Philly/King of Prussia area-played baseball, basketball, and…"
type textarea "Currently"
type textarea "Grew up outside of Philly/King of Prussia area-played baseball, basketball, and…"
type textarea "Currently"
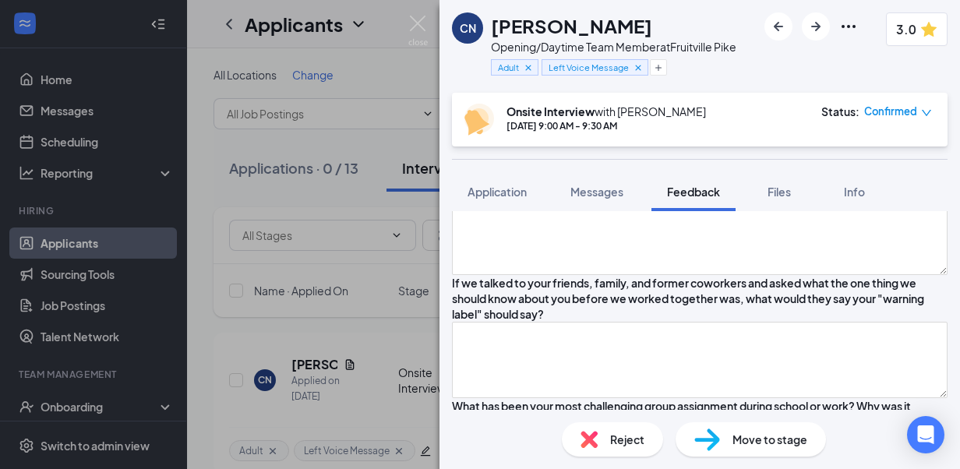
type textarea "Grew up outside of Philly/King of Prussia area-played baseball, basketball, and…"
type textarea "Currently lo"
type textarea "Grew up outside of Philly/King of Prussia area-played baseball, basketball, and…"
type textarea "Currently look"
type textarea "Grew up outside of Philly/King of Prussia area-played baseball, basketball, and…"
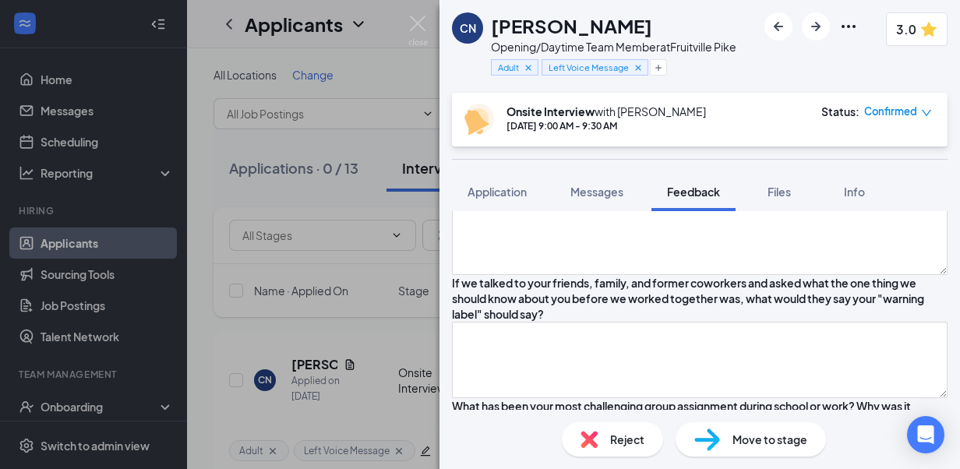
type textarea "Currently looki"
type textarea "Grew up outside of Philly/King of Prussia area-played baseball, basketball, and…"
type textarea "Currently looking"
type textarea "Grew up outside of Philly/King of Prussia area-played baseball, basketball, and…"
type textarea "Currently looking"
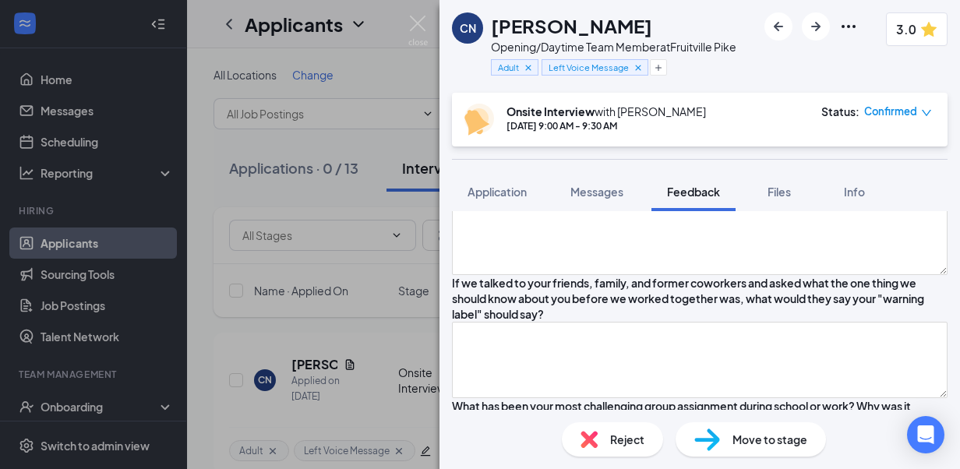
type textarea "Grew up outside of Philly/King of Prussia area-played baseball, basketball, and…"
type textarea "Currently looking t"
type textarea "Grew up outside of Philly/King of Prussia area-played baseball, basketball, and…"
type textarea "Currently looking to"
type textarea "Grew up outside of Philly/King of Prussia area-played baseball, basketball, and…"
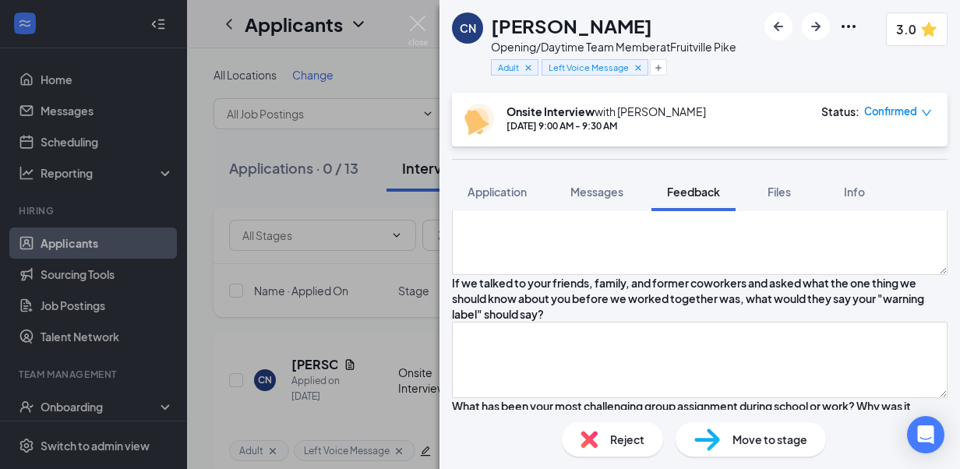
type textarea "Currently looking to"
type textarea "Grew up outside of Philly/King of Prussia area-played baseball, basketball, and…"
type textarea "Currently looking to mov"
type textarea "Grew up outside of Philly/King of Prussia area-played baseball, basketball, and…"
type textarea "Currently looking to move"
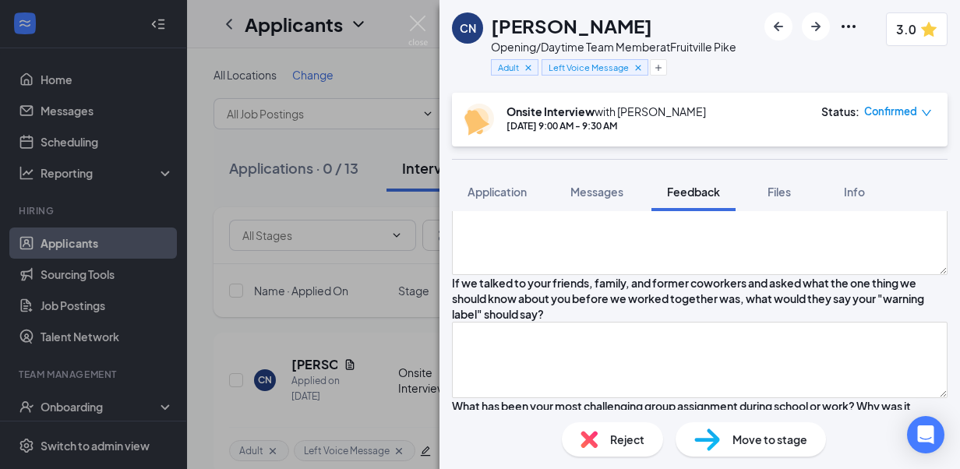
type textarea "Grew up outside of Philly/King of Prussia area-played baseball, basketball, and…"
type textarea "Currently looking to move fdo"
type textarea "Grew up outside of Philly/King of Prussia area-played baseball, basketball, and…"
type textarea "Currently looking to move f"
type textarea "Grew up outside of Philly/King of Prussia area-played baseball, basketball, and…"
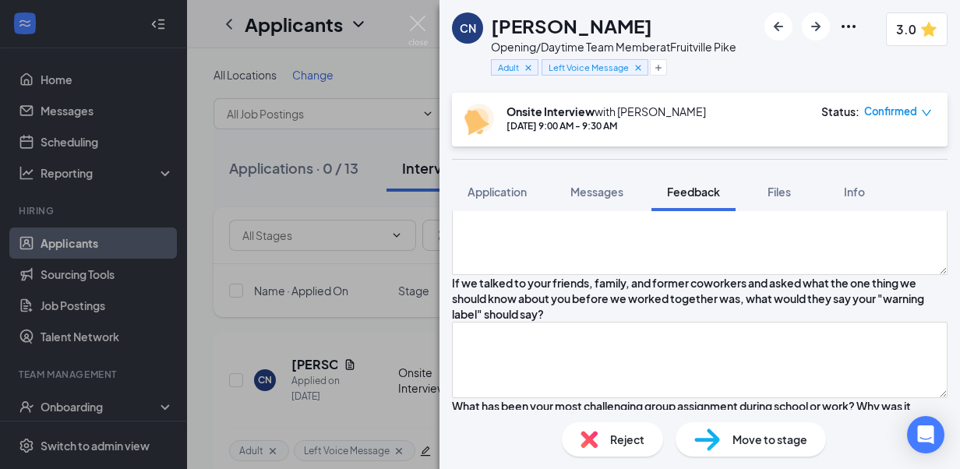
type textarea "Currently looking to move"
type textarea "Grew up outside of Philly/King of Prussia area-played baseball, basketball, and…"
type textarea "Currently looking to move dow"
type textarea "Grew up outside of Philly/King of Prussia area-played baseball, basketball, and…"
type textarea "Currently looking to move down"
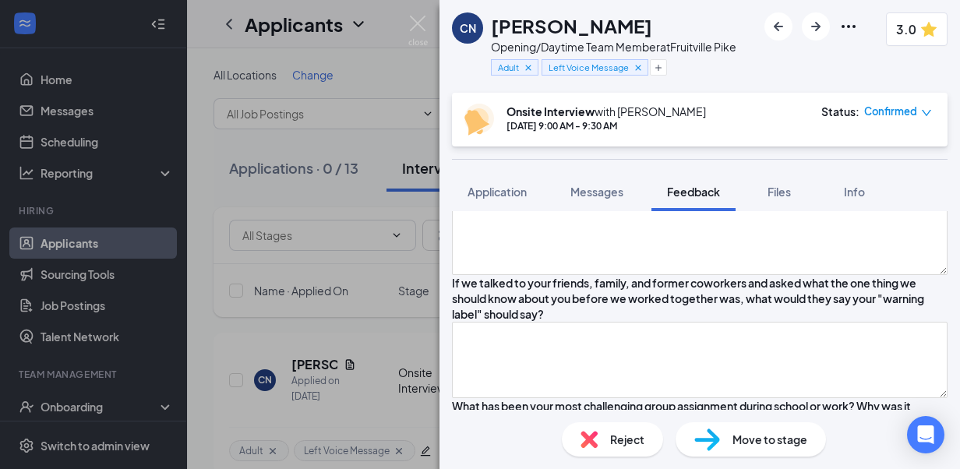
type textarea "Grew up outside of Philly/King of Prussia area-played baseball, basketball, and…"
type textarea "Currently looking to move down"
type textarea "Grew up outside of Philly/King of Prussia area-played baseball, basketball, and…"
type textarea "Currently looking to move down to"
type textarea "Grew up outside of Philly/King of Prussia area-played baseball, basketball, and…"
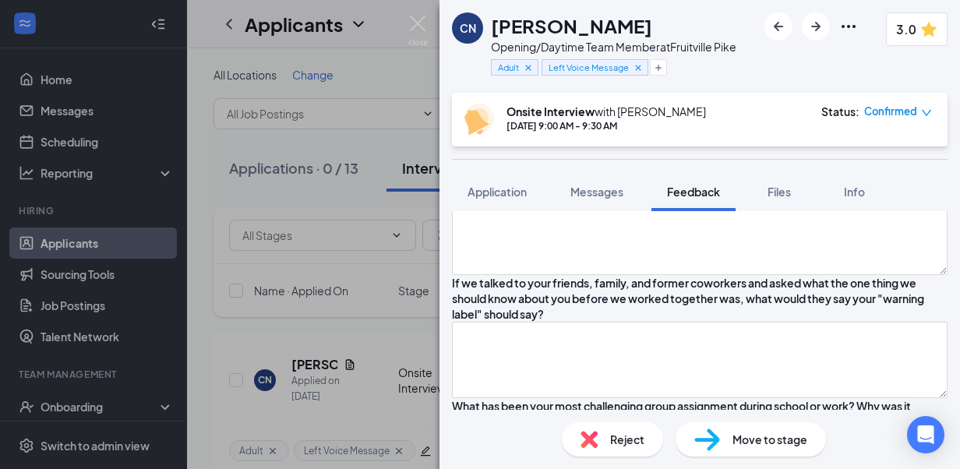
type textarea "Currently looking to move down to"
type textarea "Grew up outside of Philly/King of Prussia area-played baseball, basketball, and…"
type textarea "Currently looking to move down to [GEOGRAPHIC_DATA]"
type textarea "Grew up outside of Philly/King of Prussia area-played baseball, basketball, and…"
type textarea "Currently looking to move down to [GEOGRAPHIC_DATA] i"
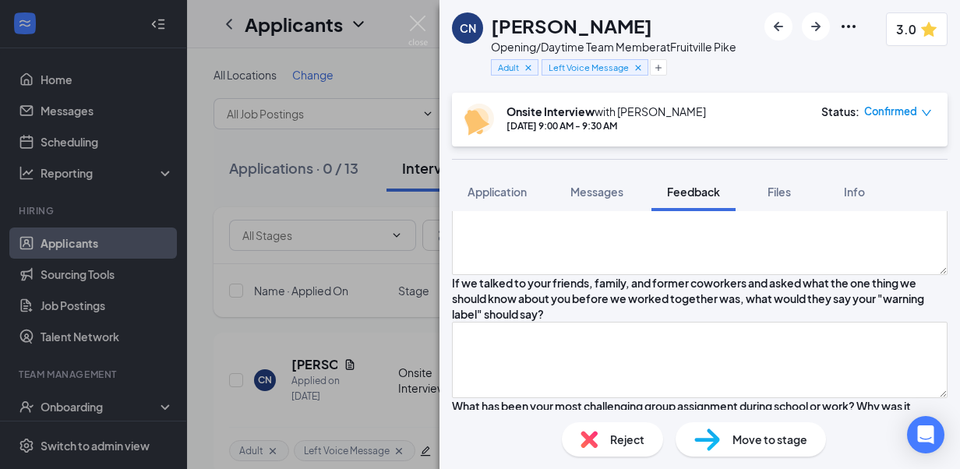
type textarea "Grew up outside of Philly/King of Prussia area-played baseball, basketball, and…"
type textarea "Currently looking to move down to [GEOGRAPHIC_DATA] in"
type textarea "Grew up outside of Philly/King of Prussia area-played baseball, basketball, and…"
type textarea "Currently looking to move down to [GEOGRAPHIC_DATA] in ho"
type textarea "Grew up outside of Philly/King of Prussia area-played baseball, basketball, and…"
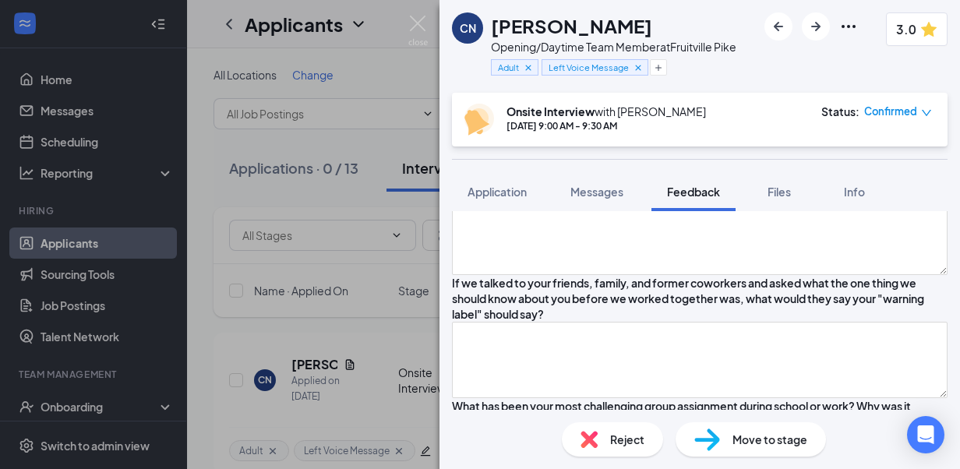
type textarea "Currently looking to move down to [GEOGRAPHIC_DATA] in hos"
type textarea "Grew up outside of Philly/King of Prussia area-played baseball, basketball, and…"
type textarea "Currently looking to move down to [GEOGRAPHIC_DATA] in hosp"
type textarea "Grew up outside of Philly/King of Prussia area-played baseball, basketball, and…"
type textarea "Currently looking to move down to [GEOGRAPHIC_DATA] in hospit"
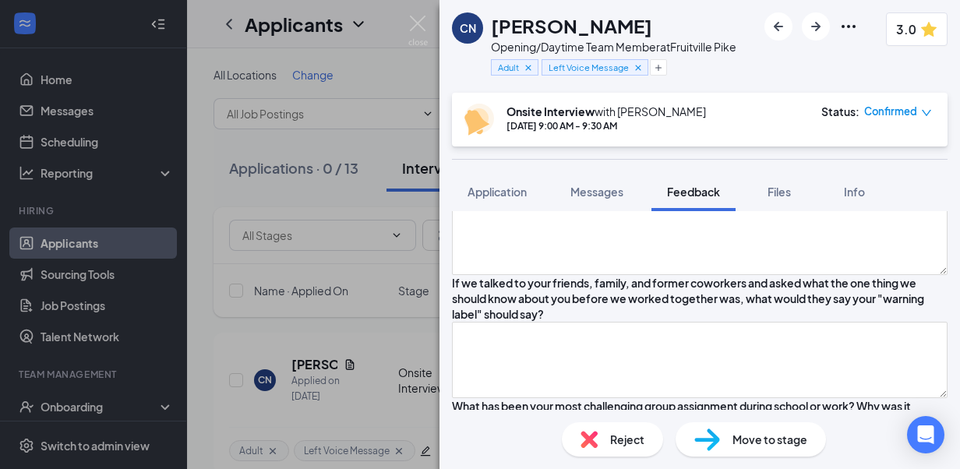
type textarea "Grew up outside of Philly/King of Prussia area-played baseball, basketball, and…"
type textarea "Currently looking to move down to [GEOGRAPHIC_DATA] in hospi"
type textarea "Grew up outside of Philly/King of Prussia area-played baseball, basketball, and…"
type textarea "Currently looking to move down to [GEOGRAPHIC_DATA] in hosp"
type textarea "Grew up outside of Philly/King of Prussia area-played baseball, basketball, and…"
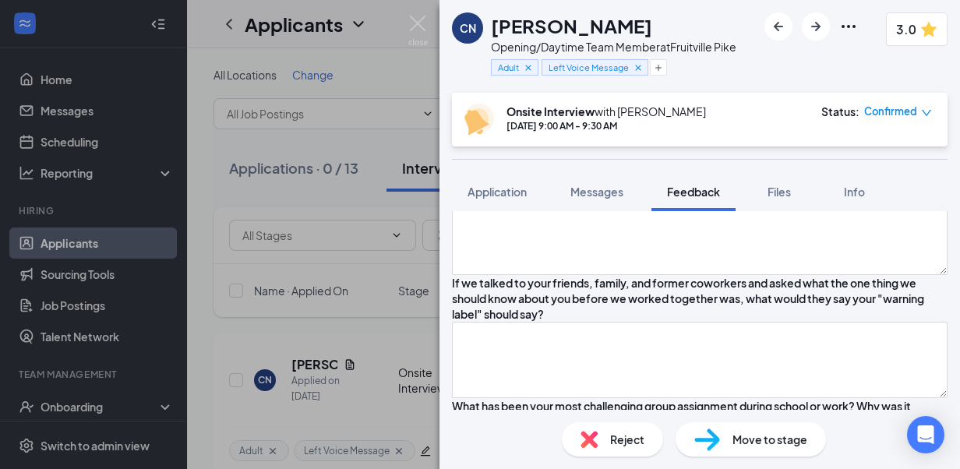
type textarea "Currently looking to move down to [GEOGRAPHIC_DATA] in hos"
type textarea "Grew up outside of Philly/King of Prussia area-played baseball, basketball, and…"
type textarea "Currently looking to move down to [GEOGRAPHIC_DATA] in hosp"
type textarea "Grew up outside of Philly/King of Prussia area-played baseball, basketball, and…"
type textarea "Currently looking to move down to [GEOGRAPHIC_DATA] in hospi"
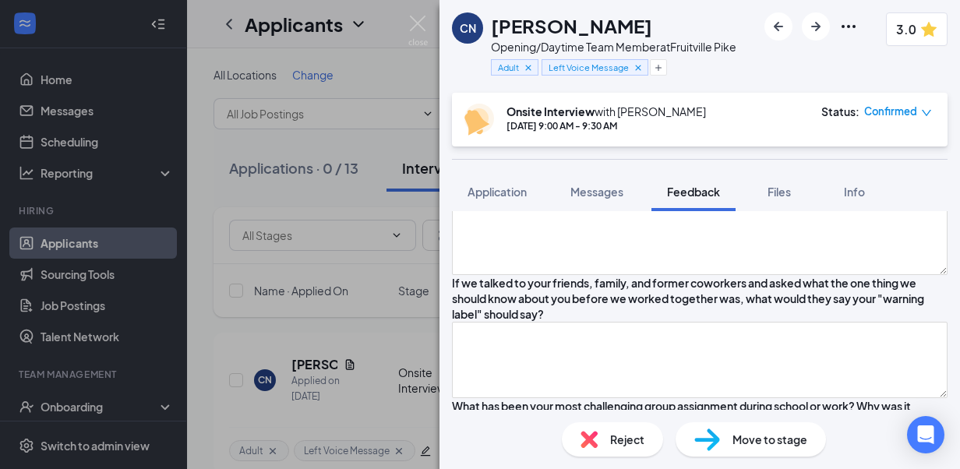
type textarea "Grew up outside of Philly/King of Prussia area-played baseball, basketball, and…"
type textarea "Currently looking to move down to [GEOGRAPHIC_DATA] in hospit"
type textarea "Grew up outside of Philly/King of Prussia area-played baseball, basketball, and…"
type textarea "Currently looking to move down to [GEOGRAPHIC_DATA] in hospital"
type textarea "Grew up outside of Philly/King of Prussia area-played baseball, basketball, and…"
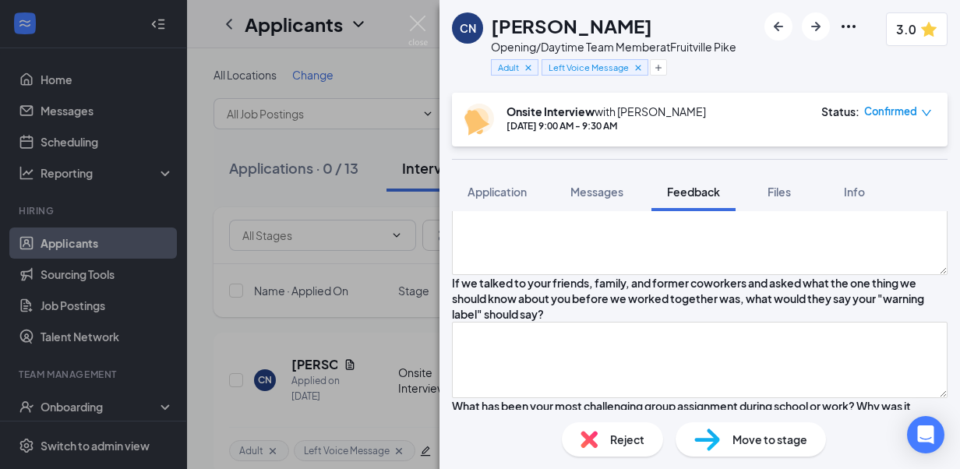
type textarea "Currently looking to move down to [GEOGRAPHIC_DATA] in hospitali"
type textarea "Grew up outside of Philly/King of Prussia area-played baseball, basketball, and…"
type textarea "Currently looking to move down to [GEOGRAPHIC_DATA] in hospitality"
type textarea "Grew up outside of Philly/King of Prussia area-played baseball, basketball, and…"
type textarea "Currently looking to move down to [GEOGRAPHIC_DATA] in hospitality i"
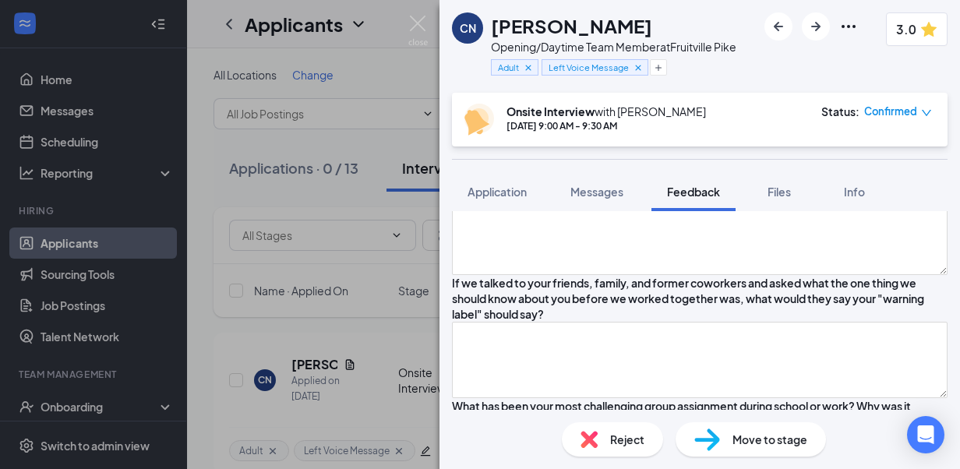
type textarea "Grew up outside of Philly/King of Prussia area-played baseball, basketball, and…"
type textarea "Currently looking to move down to [GEOGRAPHIC_DATA] in hospitality ind"
type textarea "Grew up outside of Philly/King of Prussia area-played baseball, basketball, and…"
type textarea "Currently looking to move down to [GEOGRAPHIC_DATA] in hospitality indus"
type textarea "Grew up outside of Philly/King of Prussia area-played baseball, basketball, and…"
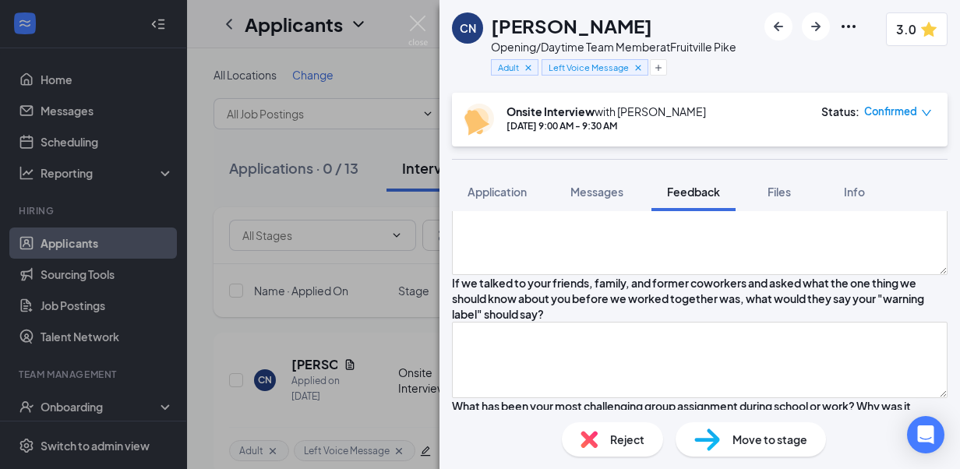
type textarea "Currently looking to move down to [GEOGRAPHIC_DATA] in hospitality indust"
type textarea "Grew up outside of Philly/King of Prussia area-played baseball, basketball, and…"
type textarea "Currently looking to move down to [GEOGRAPHIC_DATA] in hospitality industry"
type textarea "Grew up outside of Philly/King of Prussia area-played baseball, basketball, and…"
type textarea "Currently looking to move down to [GEOGRAPHIC_DATA] in hospitality industry i"
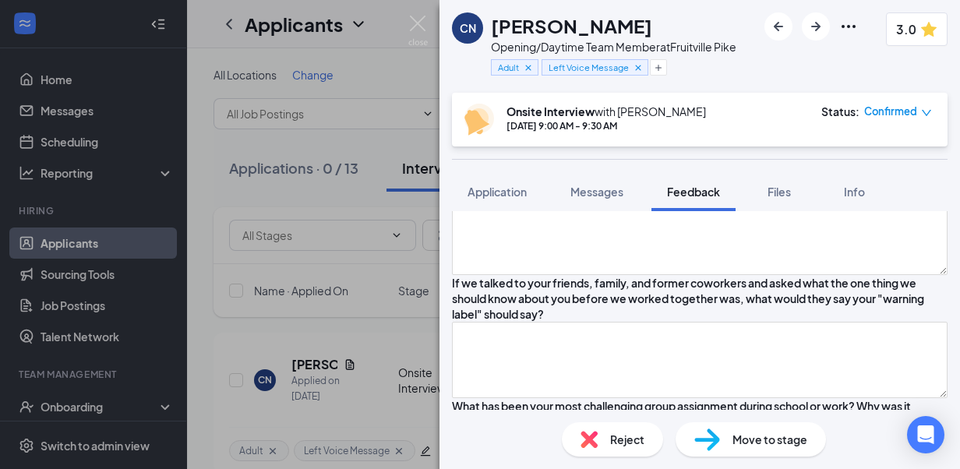
type textarea "Grew up outside of Philly/King of Prussia area-played baseball, basketball, and…"
type textarea "Currently looking to move down to [GEOGRAPHIC_DATA] in hospitality industry in a"
type textarea "Grew up outside of Philly/King of Prussia area-played baseball, basketball, and…"
type textarea "Currently looking to move down to [GEOGRAPHIC_DATA] in hospitality industry in …"
type textarea "Grew up outside of Philly/King of Prussia area-played baseball, basketball, and…"
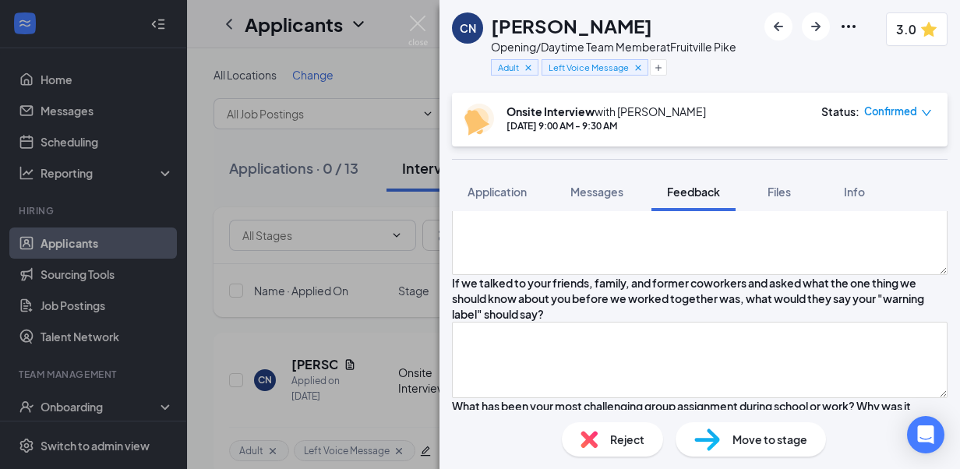
type textarea "Currently looking to move down to [GEOGRAPHIC_DATA] in hospitality industry in …"
type textarea "Grew up outside of Philly/King of Prussia area-played baseball, basketball, and…"
type textarea "Currently looking to move down to [GEOGRAPHIC_DATA] in hospitality industry in …"
type textarea "Grew up outside of Philly/King of Prussia area-played baseball, basketball, and…"
type textarea "Currently looking to move down to [GEOGRAPHIC_DATA] in hospitality industry in …"
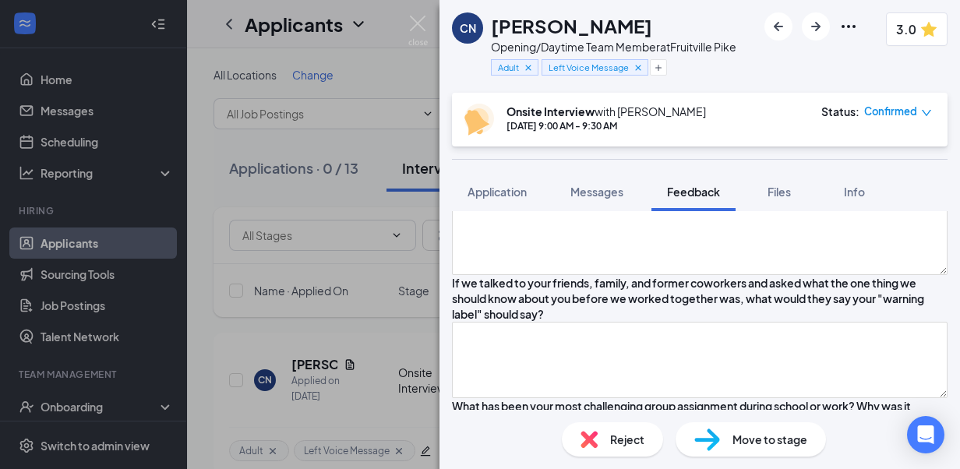
type textarea "Grew up outside of Philly/King of Prussia area-played baseball, basketball, and…"
type textarea "Currently looking to move down to [GEOGRAPHIC_DATA] in hospitality industry in …"
type textarea "Grew up outside of Philly/King of Prussia area-played baseball, basketball, and…"
type textarea "Currently looking to move down to [GEOGRAPHIC_DATA] in hospitality industry in …"
type textarea "Grew up outside of Philly/King of Prussia area-played baseball, basketball, and…"
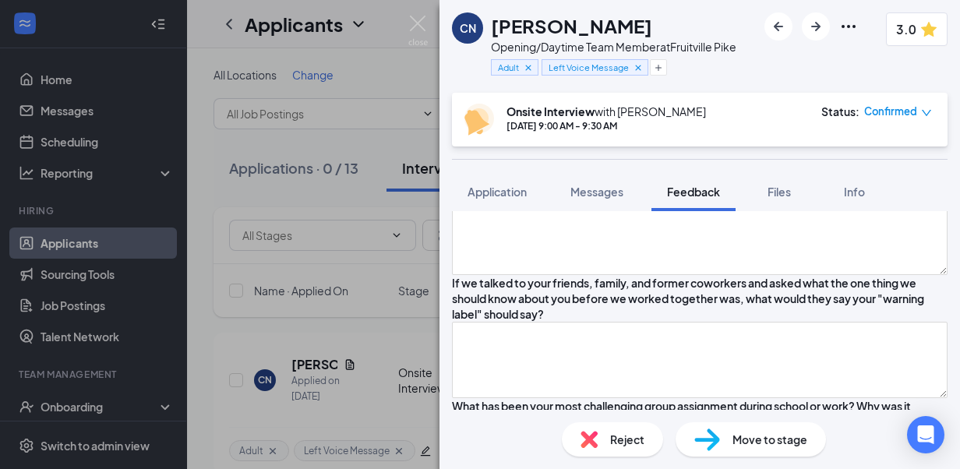
type textarea "Currently looking to move down to [GEOGRAPHIC_DATA] in hospitality industry in …"
type textarea "Grew up outside of Philly/King of Prussia area-played baseball, basketball, and…"
type textarea "Currently looking to move down to [GEOGRAPHIC_DATA] in hospitality industry in …"
type textarea "Grew up outside of Philly/King of Prussia area-played baseball, basketball, and…"
type textarea "Currently looking to move down to [GEOGRAPHIC_DATA] in hospitality industry in …"
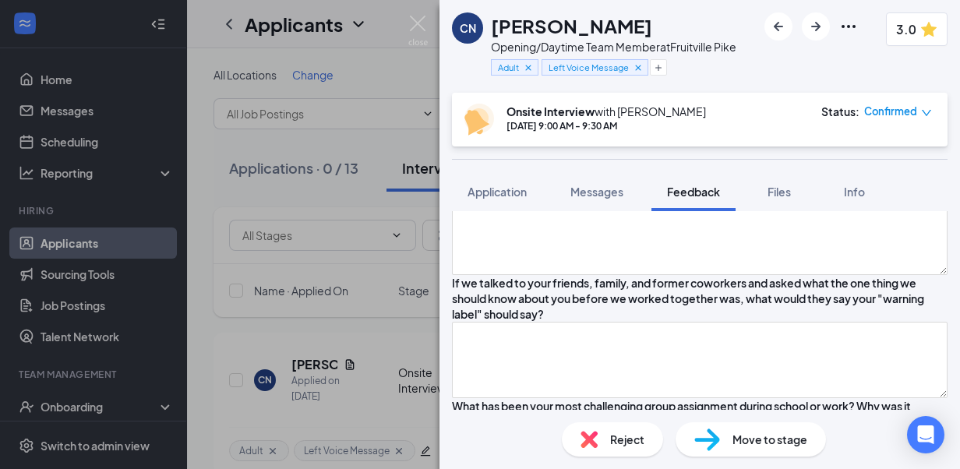
type textarea "Grew up outside of Philly/King of Prussia area-played baseball, basketball, and…"
type textarea "Currently looking to move down to [GEOGRAPHIC_DATA] in hospitality industry in …"
type textarea "Grew up outside of Philly/King of Prussia area-played baseball, basketball, and…"
type textarea "Currently looking to move down to [GEOGRAPHIC_DATA] in hospitality industry in …"
type textarea "Grew up outside of Philly/King of Prussia area-played baseball, basketball, and…"
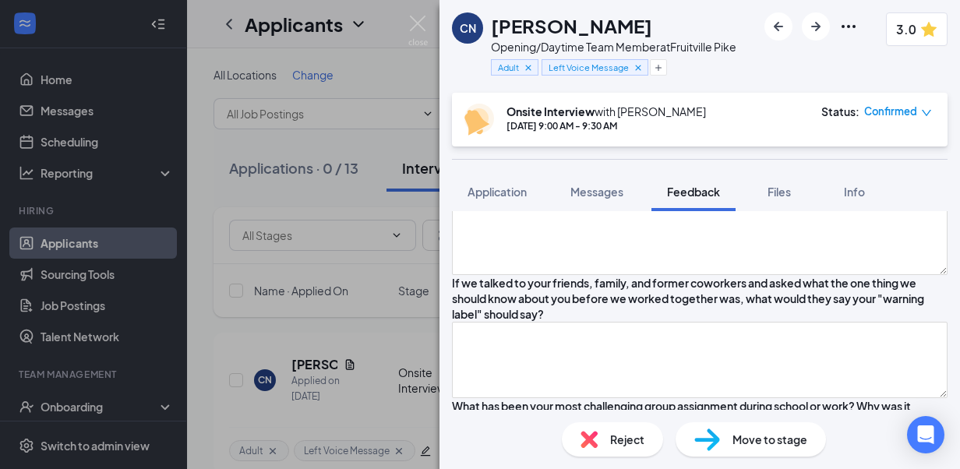
type textarea "Currently looking to move down to [GEOGRAPHIC_DATA] in hospitality industry in …"
type textarea "Grew up outside of Philly/King of Prussia area-played baseball, basketball, and…"
type textarea "Currently looking to move down to [GEOGRAPHIC_DATA] in hospitality industry in …"
type textarea "Grew up outside of Philly/King of Prussia area-played baseball, basketball, and…"
type textarea "Currently looking to move down to [GEOGRAPHIC_DATA] in hospitality industry in …"
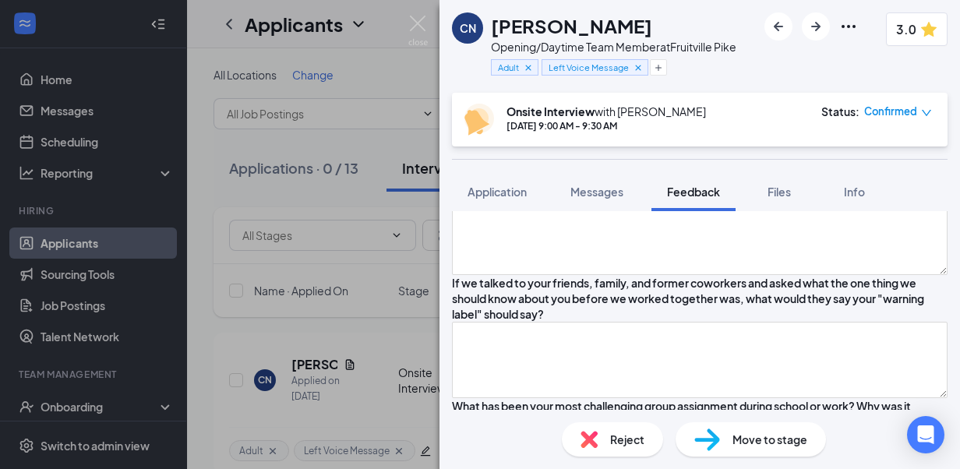
type textarea "Grew up outside of Philly/King of Prussia area-played baseball, basketball, and…"
type textarea "Currently looking to move down to [GEOGRAPHIC_DATA] in hospitality industry in …"
type textarea "Grew up outside of Philly/King of Prussia area-played baseball, basketball, and…"
type textarea "Currently looking to move down to [GEOGRAPHIC_DATA] in hospitality industry in …"
type textarea "Grew up outside of Philly/King of Prussia area-played baseball, basketball, and…"
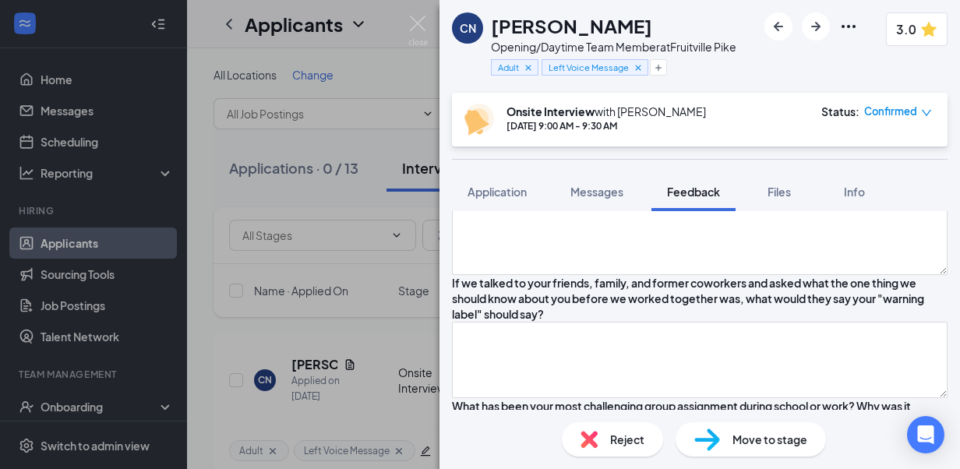
type textarea "Currently looking to move down to [GEOGRAPHIC_DATA] in hospitality industry in …"
type textarea "Grew up outside of Philly/King of Prussia area-played baseball, basketball, and…"
type textarea "Currently looking to move down to [GEOGRAPHIC_DATA] in hospitality industry in …"
type textarea "Grew up outside of Philly/King of Prussia area-played baseball, basketball, and…"
type textarea "Currently looking to move down to [GEOGRAPHIC_DATA] in hospitality industry in …"
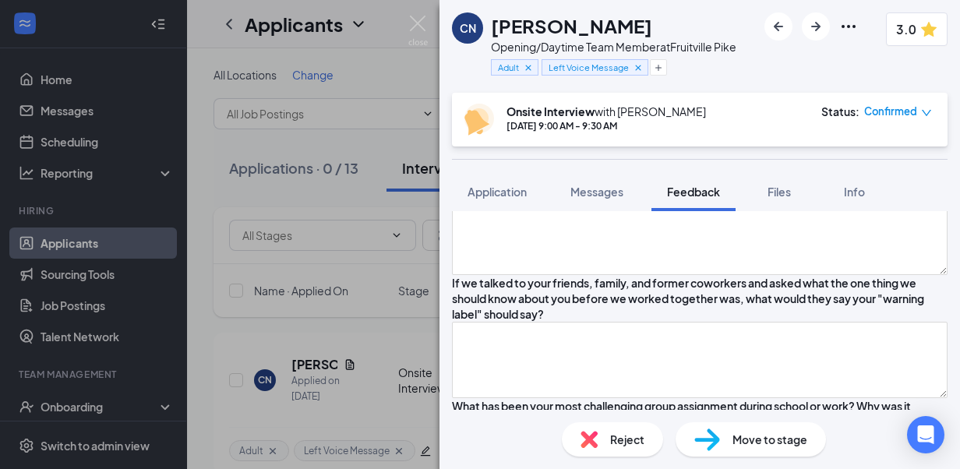
type textarea "Grew up outside of Philly/King of Prussia area-played baseball, basketball, and…"
type textarea "Currently looking to move down to [GEOGRAPHIC_DATA] in hospitality industry in …"
type textarea "Grew up outside of Philly/King of Prussia area-played baseball, basketball, and…"
type textarea "Currently looking to move down to [GEOGRAPHIC_DATA] in hospitality industry in …"
type textarea "Grew up outside of Philly/King of Prussia area-played baseball, basketball, and…"
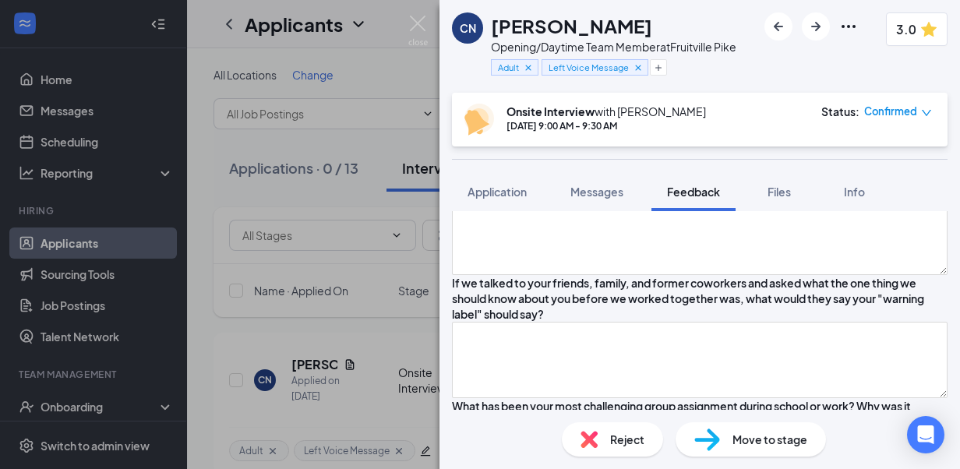
type textarea "Currently looking to move down to [GEOGRAPHIC_DATA] in hospitality industry in …"
type textarea "Grew up outside of Philly/King of Prussia area-played baseball, basketball, and…"
type textarea "Currently looking to move down to [GEOGRAPHIC_DATA] in hospitality industry in …"
type textarea "Grew up outside of Philly/King of Prussia area-played baseball, basketball, and…"
type textarea "Currently looking to move down to [GEOGRAPHIC_DATA] in hospitality industry in …"
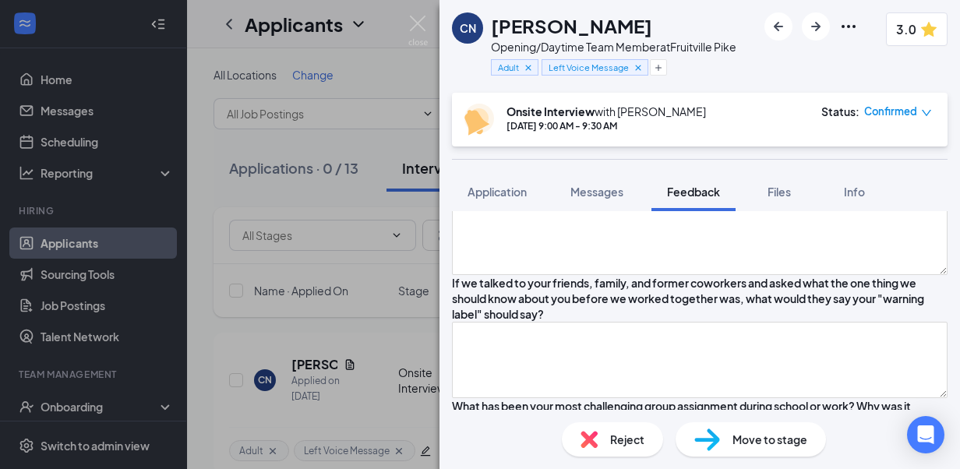
type textarea "Grew up outside of Philly/King of Prussia area-played baseball, basketball, and…"
type textarea "Currently looking to move down to [GEOGRAPHIC_DATA] in hospitality industry in …"
type textarea "Grew up outside of Philly/King of Prussia area-played baseball, basketball, and…"
type textarea "Currently looking to move down to [GEOGRAPHIC_DATA] in hospitality industry in …"
type textarea "Grew up outside of Philly/King of Prussia area-played baseball, basketball, and…"
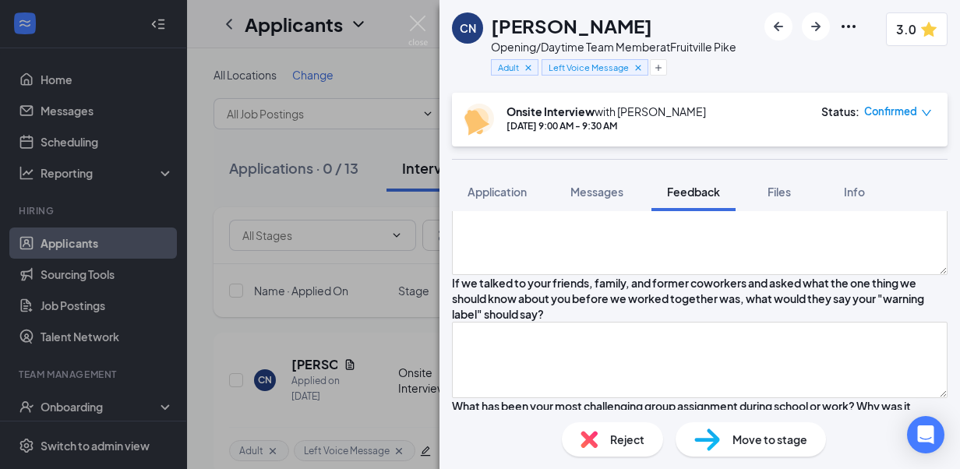
scroll to position [1957, 0]
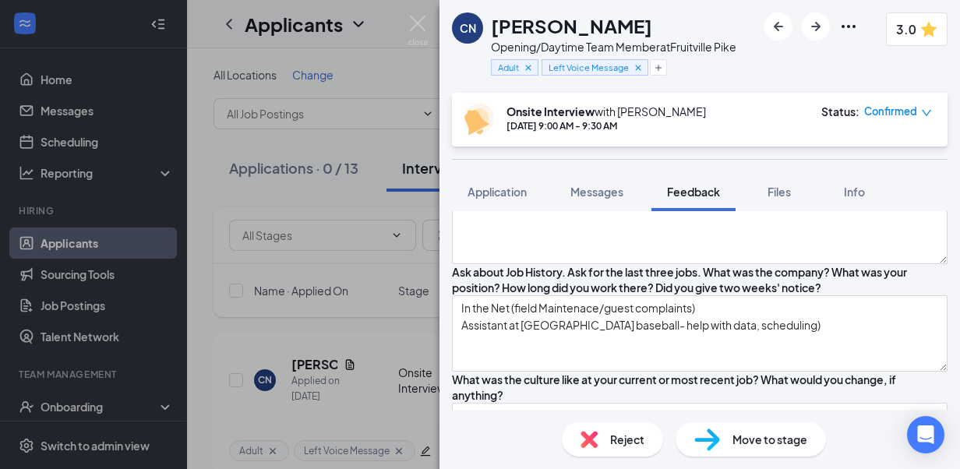
click at [533, 312] on div "CN [PERSON_NAME] Opening/Daytime Team Member at [GEOGRAPHIC_DATA] Adult Left Vo…" at bounding box center [700, 234] width 521 height 469
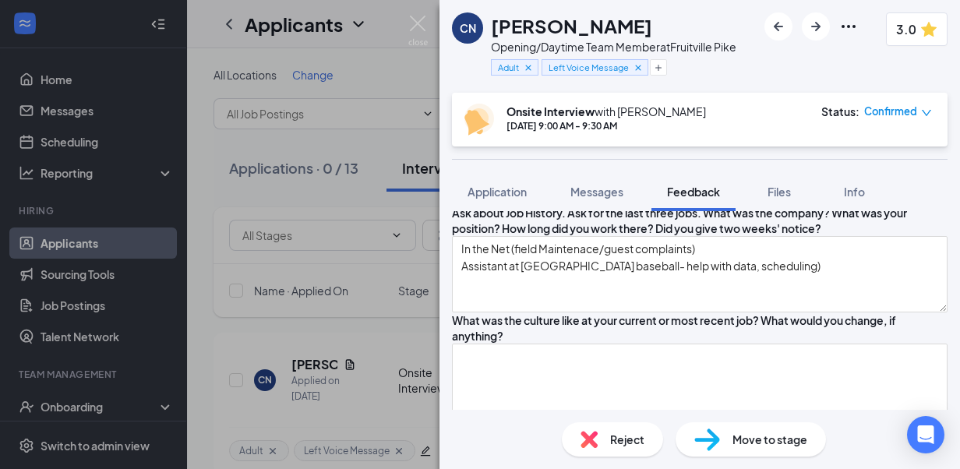
scroll to position [2106, 0]
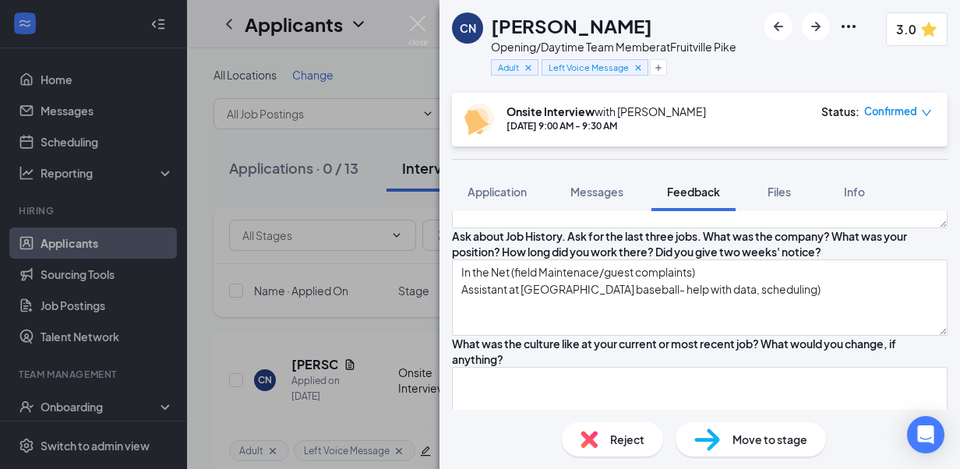
click at [553, 402] on div "CN [PERSON_NAME] Opening/Daytime Team Member at [GEOGRAPHIC_DATA] Adult Left Vo…" at bounding box center [700, 234] width 521 height 469
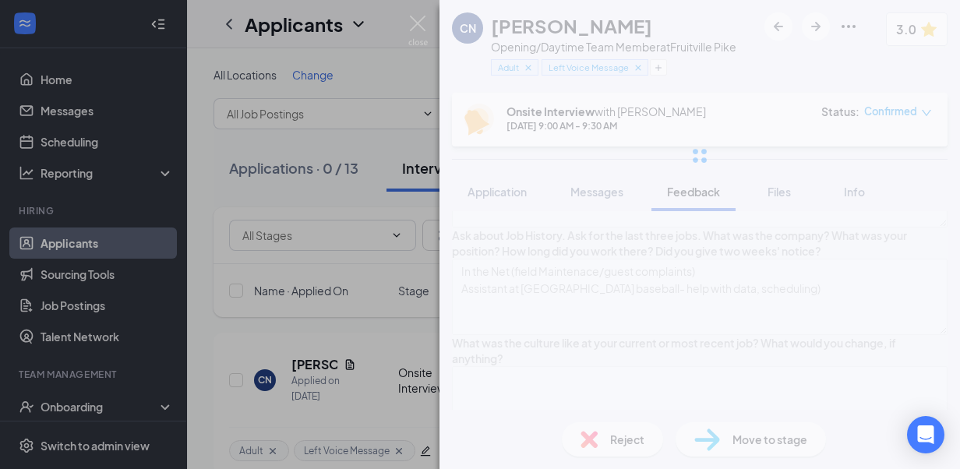
click at [818, 404] on div "CN [PERSON_NAME] Opening/Daytime Team Member at [GEOGRAPHIC_DATA] Adult Left Vo…" at bounding box center [700, 234] width 521 height 469
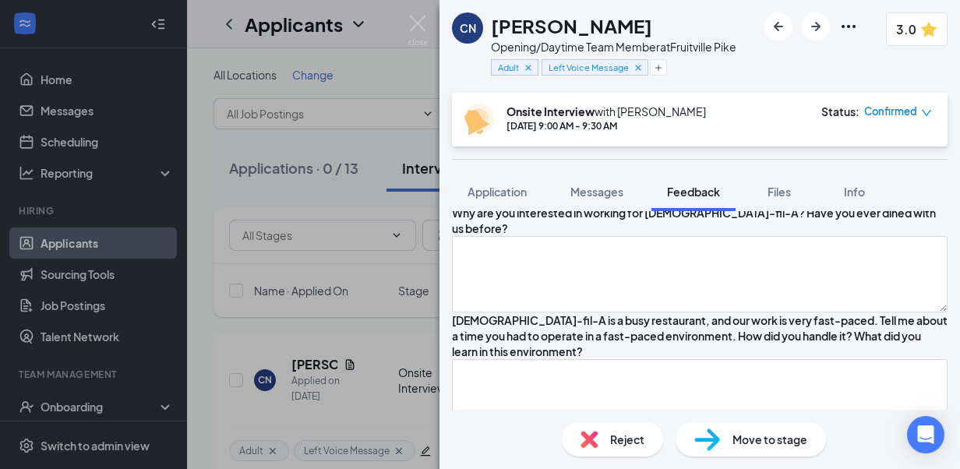
scroll to position [2345, 0]
drag, startPoint x: 506, startPoint y: 313, endPoint x: 492, endPoint y: 337, distance: 27.9
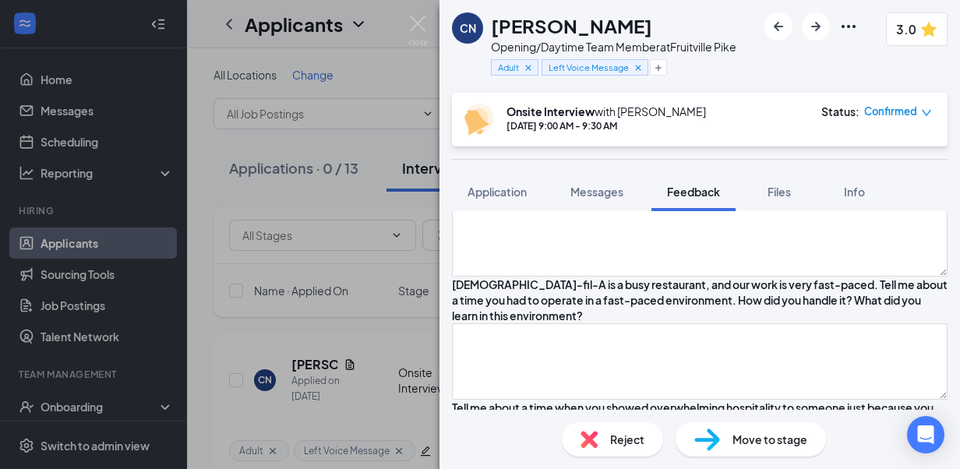
scroll to position [2407, 0]
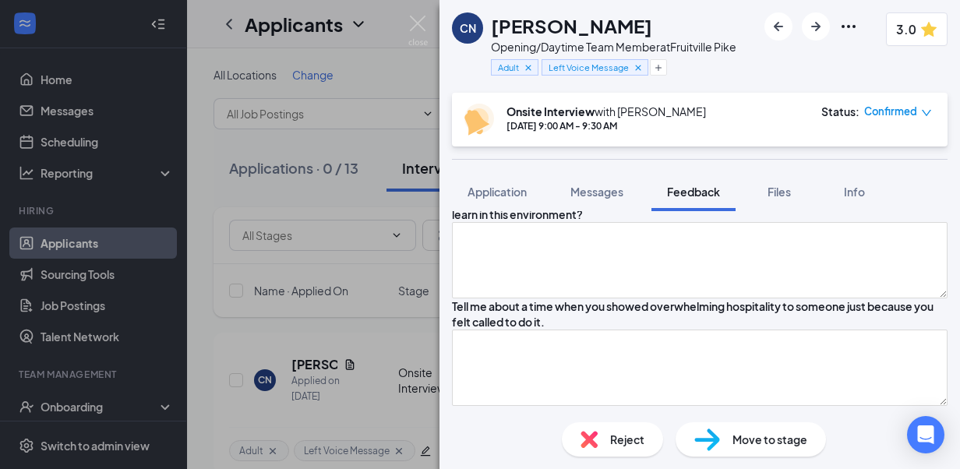
scroll to position [2501, 0]
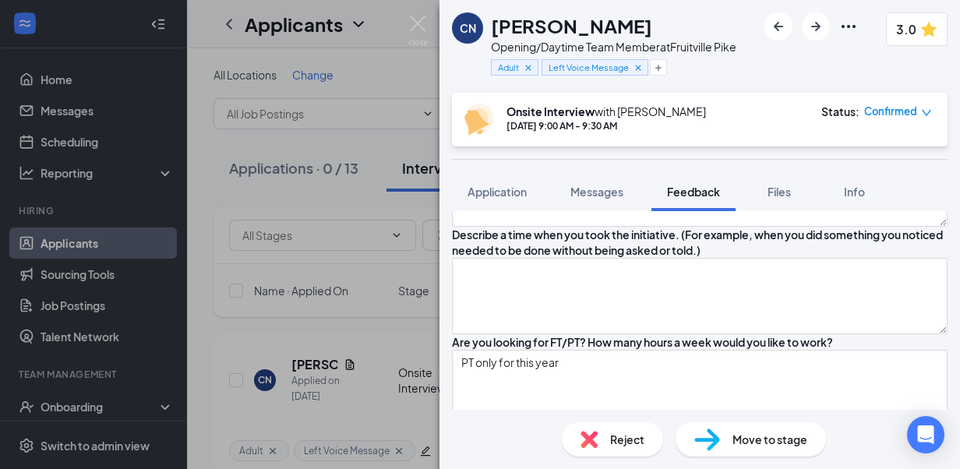
scroll to position [2665, 0]
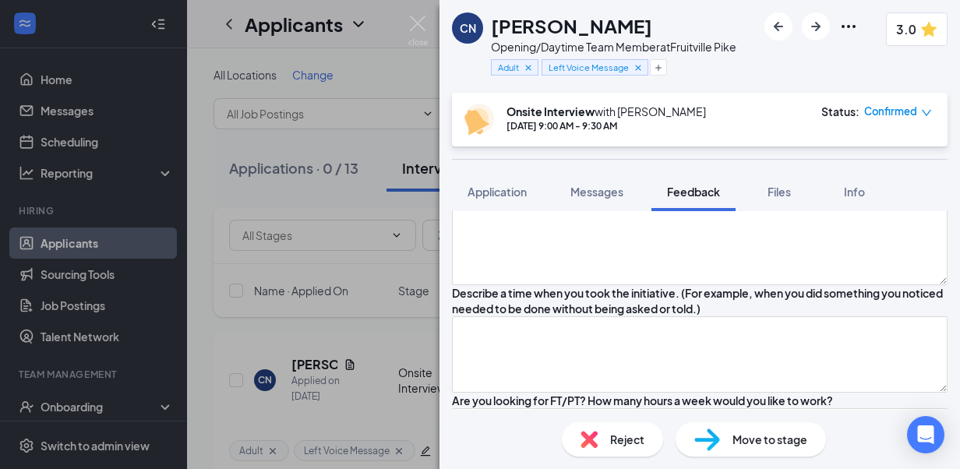
scroll to position [2571, 0]
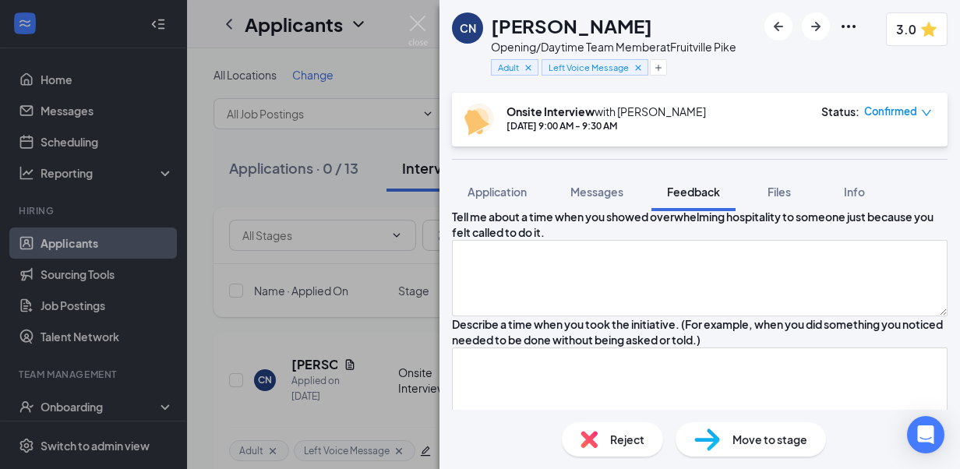
drag, startPoint x: 479, startPoint y: 360, endPoint x: 823, endPoint y: 381, distance: 345.1
drag, startPoint x: 742, startPoint y: 348, endPoint x: 452, endPoint y: 333, distance: 290.3
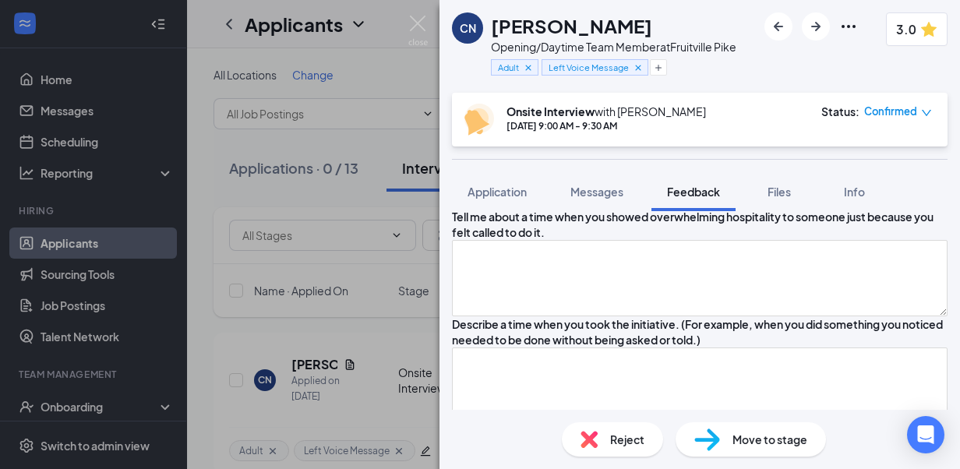
paste textarea "In the Net (field Maintenace/guest complaints)"
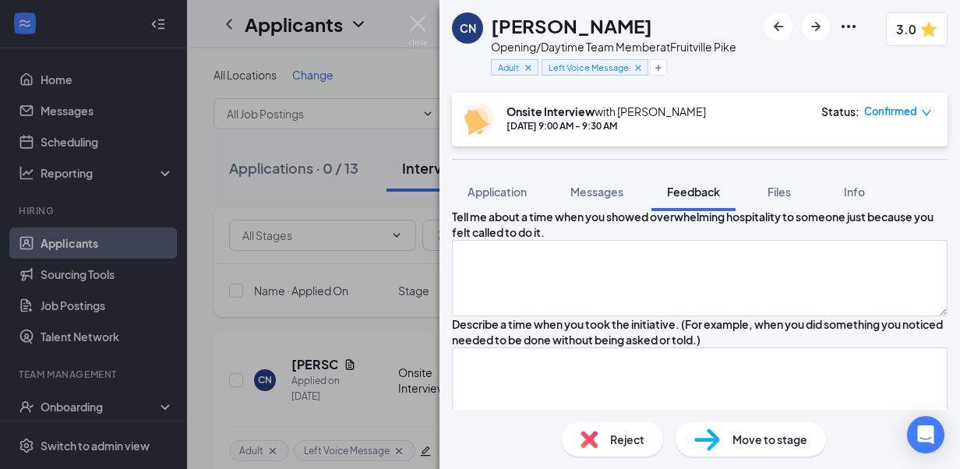
drag, startPoint x: 622, startPoint y: 358, endPoint x: 639, endPoint y: 344, distance: 21.7
drag, startPoint x: 846, startPoint y: 348, endPoint x: 864, endPoint y: 341, distance: 19.5
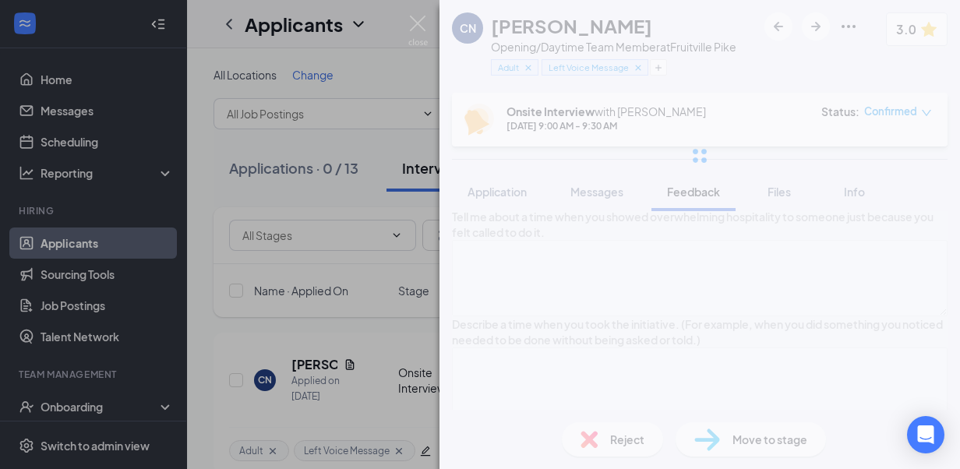
click at [560, 394] on div "CN [PERSON_NAME] Opening/Daytime Team Member at [GEOGRAPHIC_DATA] Adult Left Vo…" at bounding box center [700, 234] width 521 height 469
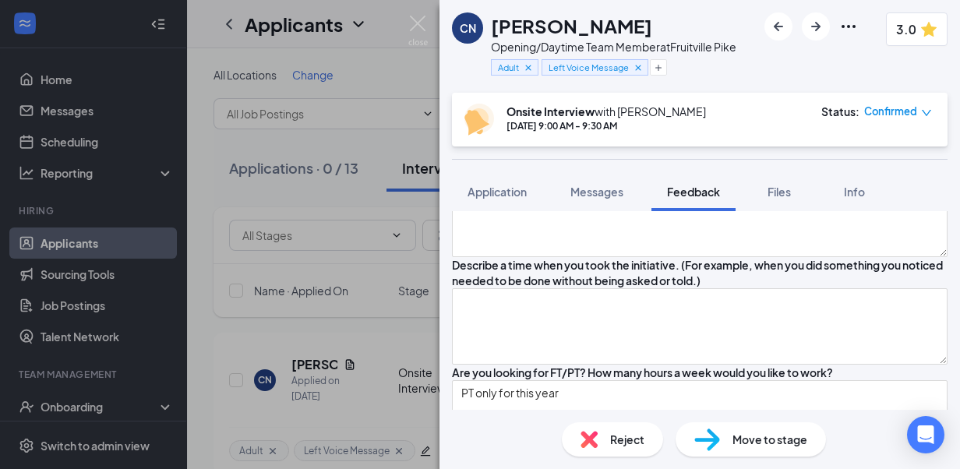
scroll to position [2667, 0]
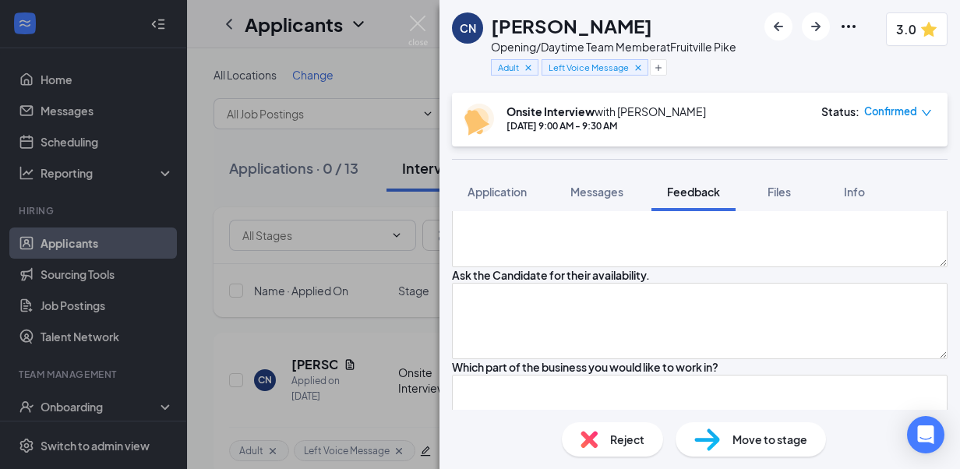
scroll to position [2845, 0]
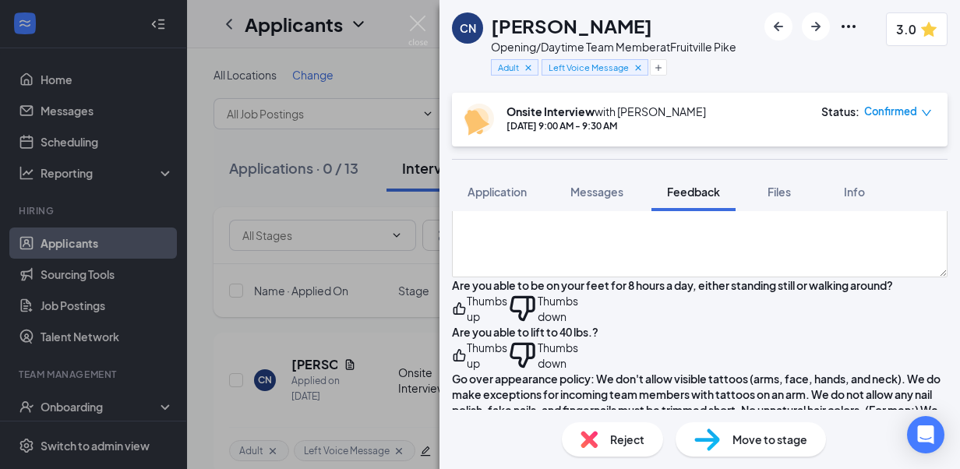
scroll to position [3210, 0]
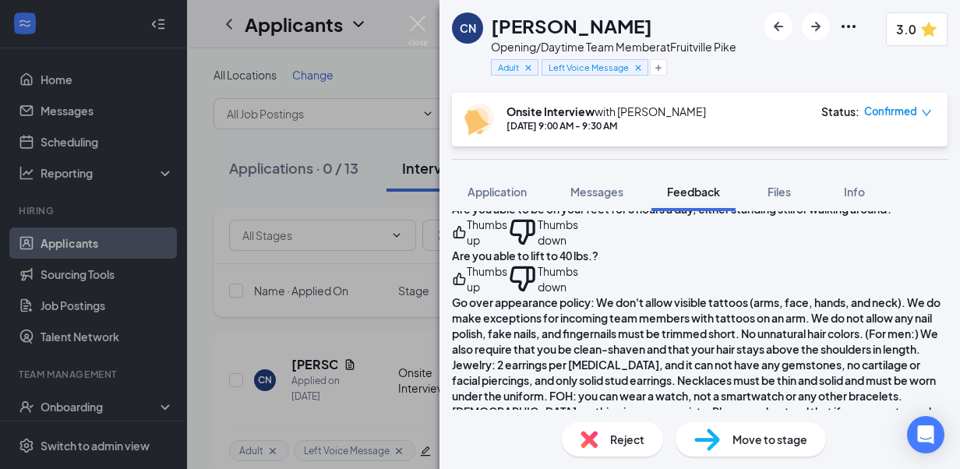
scroll to position [3301, 0]
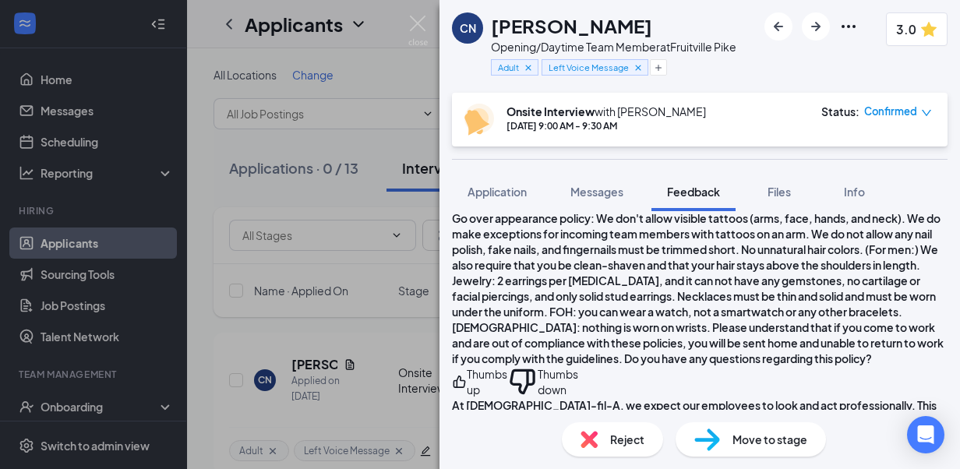
scroll to position [3363, 0]
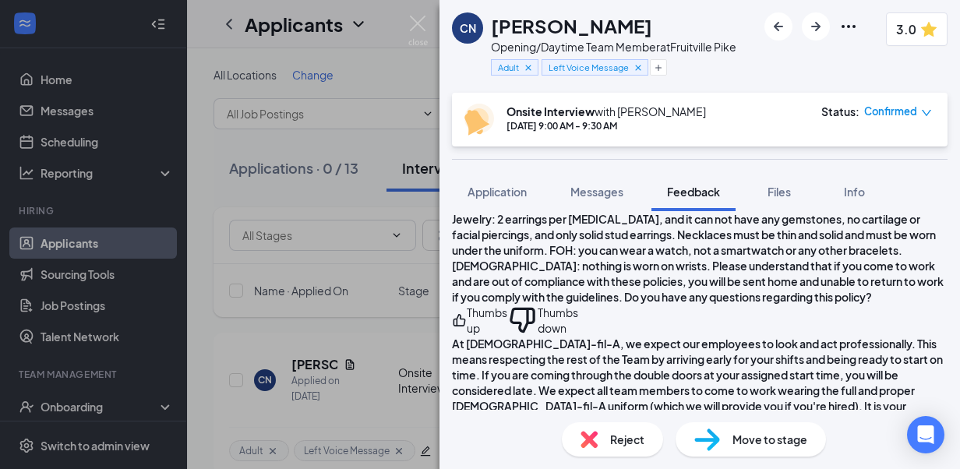
scroll to position [3425, 0]
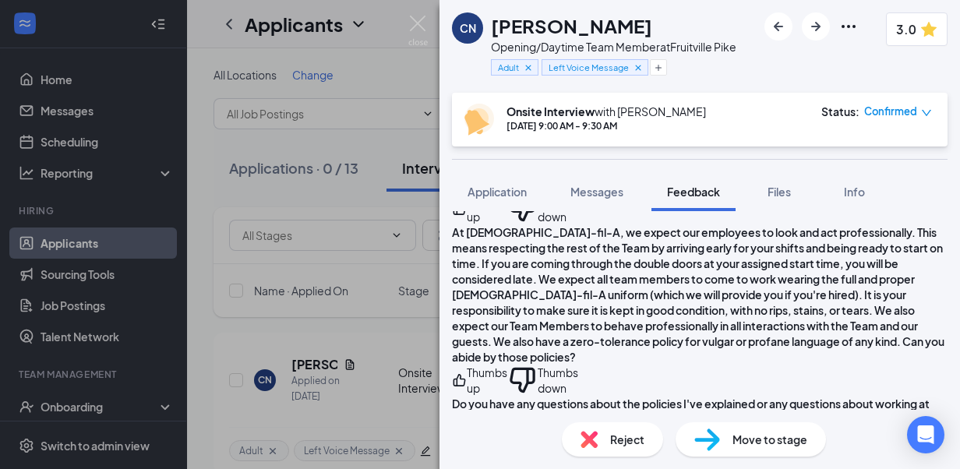
scroll to position [3550, 0]
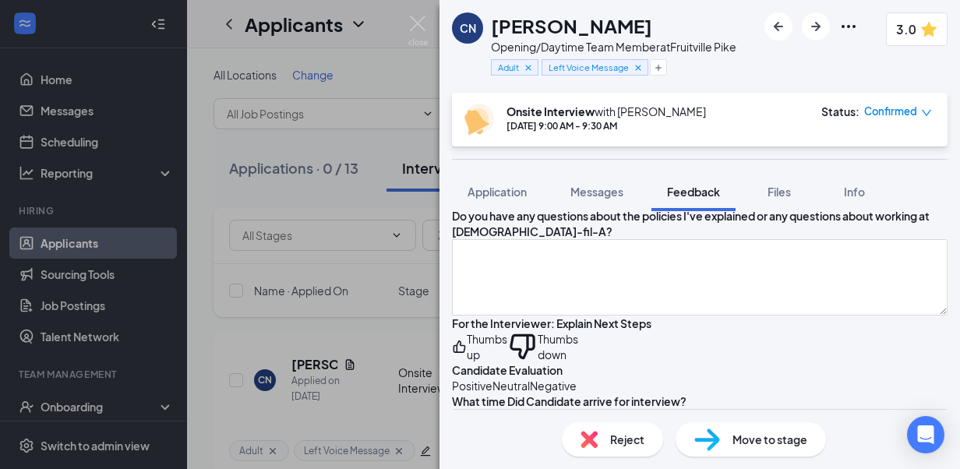
scroll to position [3843, 0]
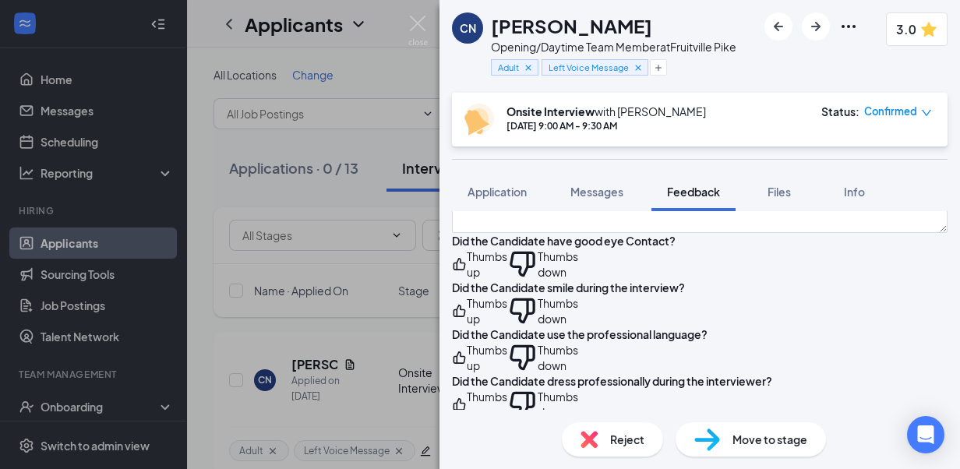
scroll to position [3968, 0]
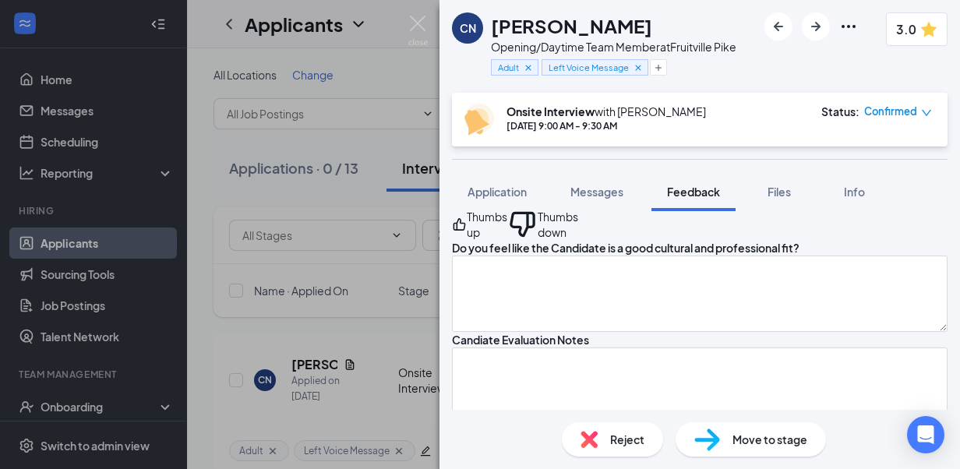
scroll to position [4186, 0]
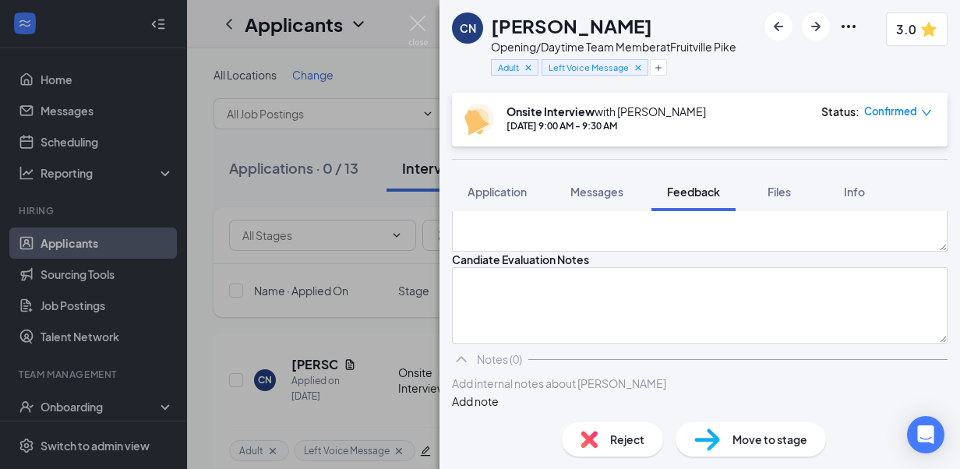
scroll to position [4311, 0]
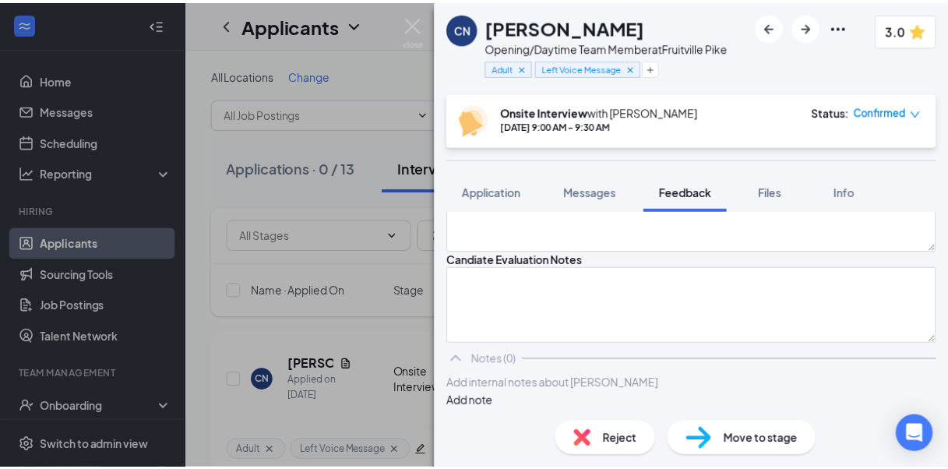
scroll to position [0, 0]
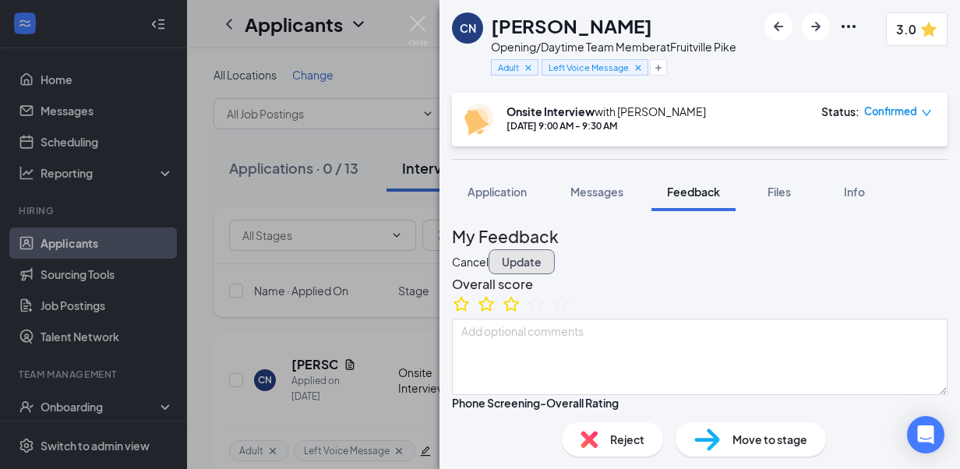
click at [555, 253] on button "Update" at bounding box center [522, 261] width 66 height 25
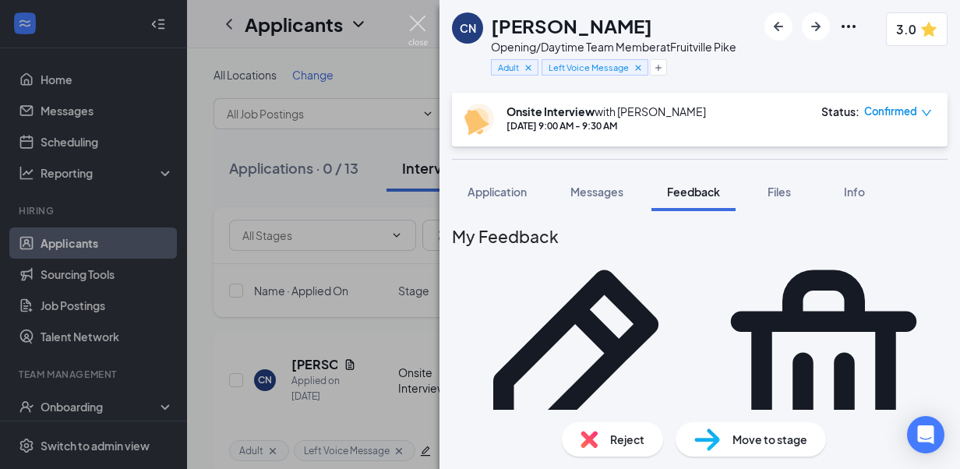
click at [421, 24] on img at bounding box center [417, 31] width 19 height 30
